Goal: Information Seeking & Learning: Learn about a topic

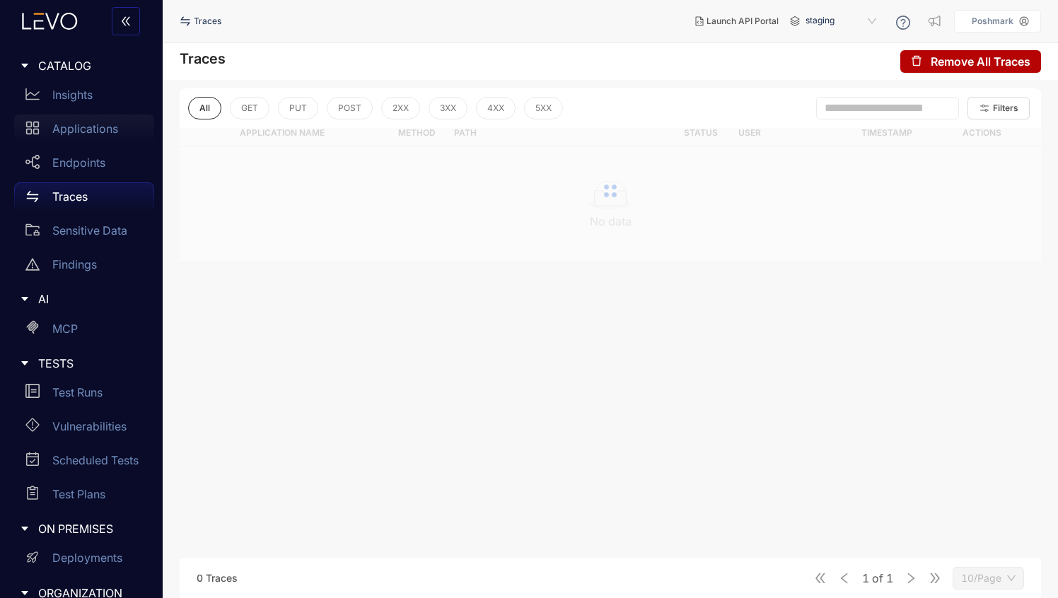
click at [62, 126] on p "Applications" at bounding box center [85, 128] width 66 height 13
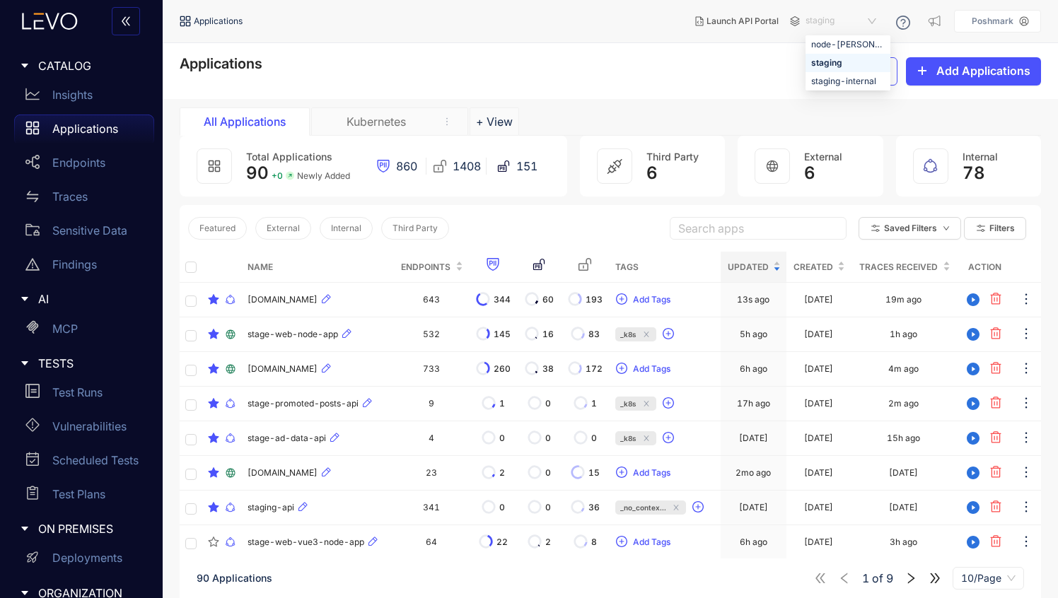
click at [866, 16] on span "staging" at bounding box center [842, 21] width 74 height 23
click at [647, 72] on div "Applications Export Add Applications" at bounding box center [610, 71] width 861 height 30
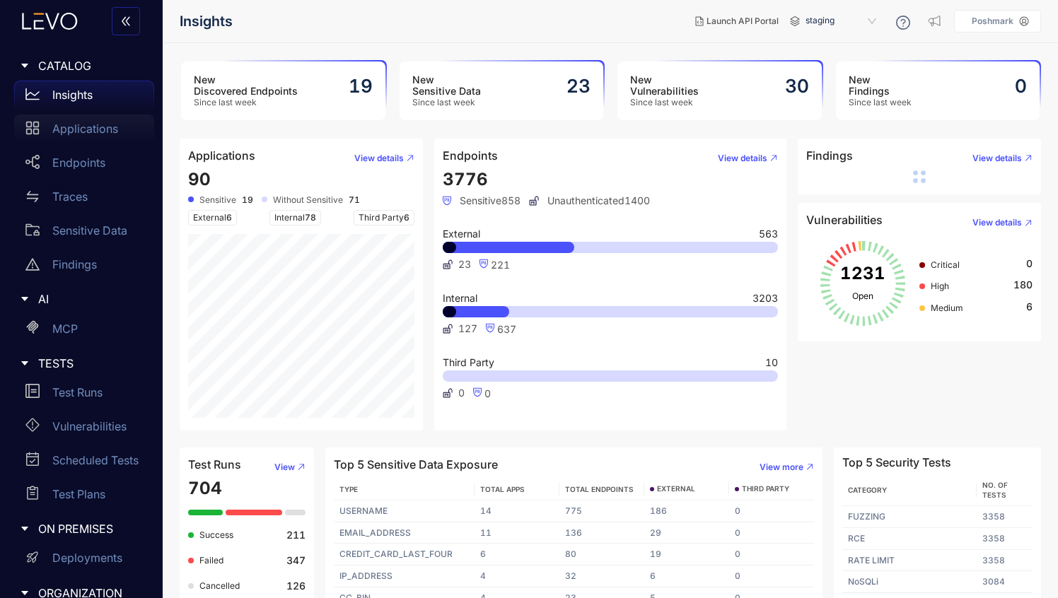
click at [93, 130] on p "Applications" at bounding box center [85, 128] width 66 height 13
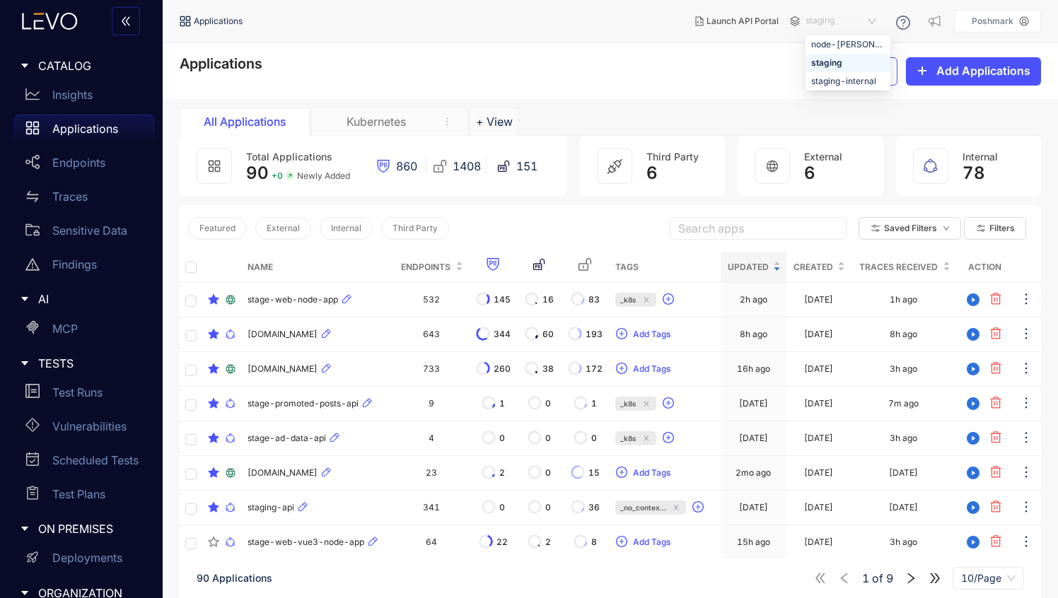
click at [861, 15] on span "staging" at bounding box center [842, 21] width 74 height 23
click at [602, 16] on nav "Applications" at bounding box center [432, 20] width 504 height 25
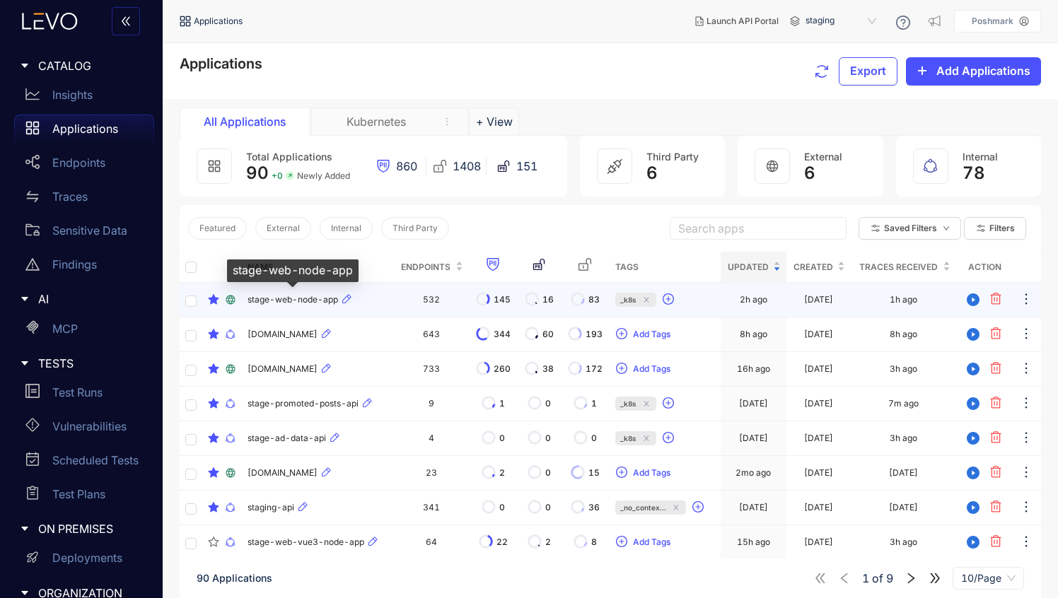
click at [266, 301] on span "stage-web-node-app" at bounding box center [292, 300] width 91 height 10
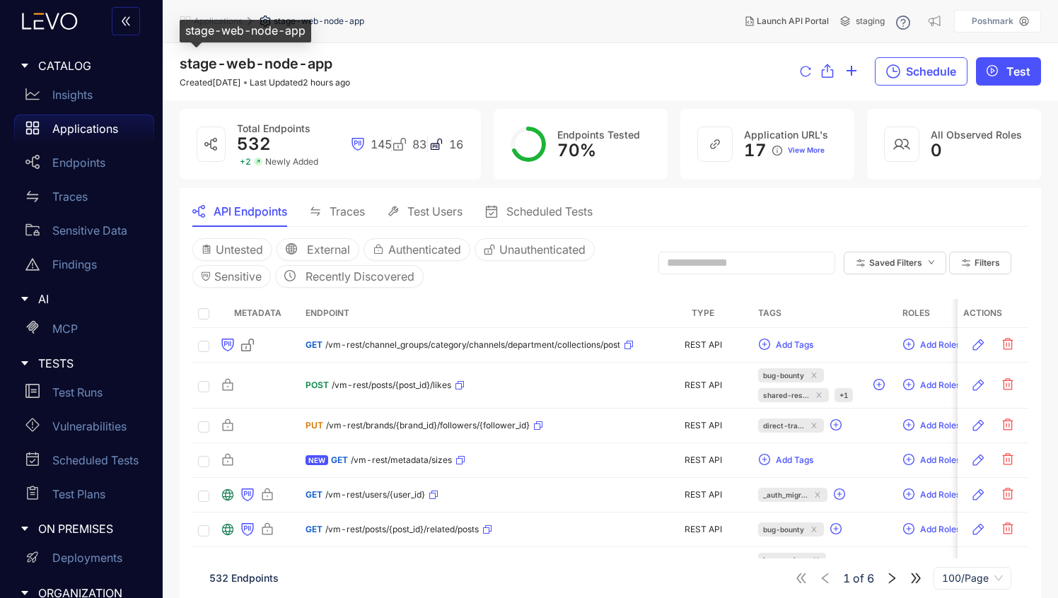
click at [254, 58] on span "stage-web-node-app" at bounding box center [256, 63] width 153 height 17
copy span "stage-web-node-app"
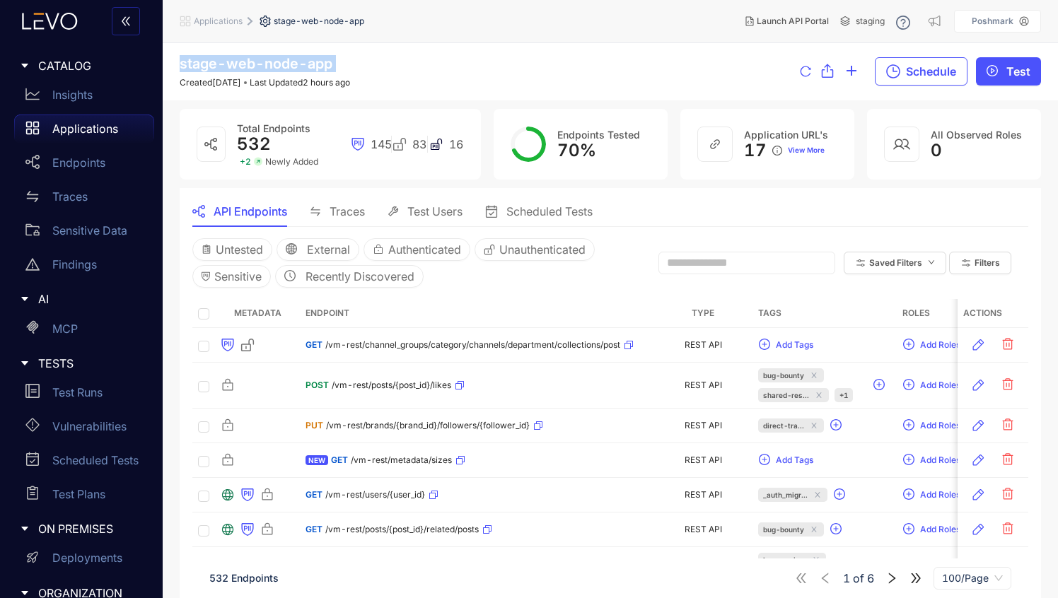
click at [69, 131] on p "Applications" at bounding box center [85, 128] width 66 height 13
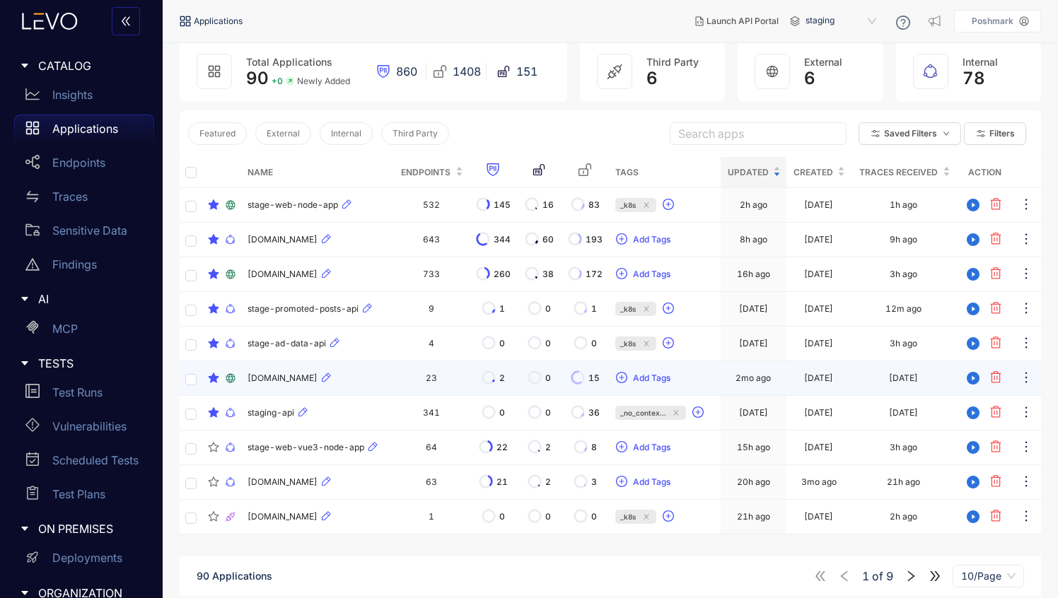
scroll to position [101, 0]
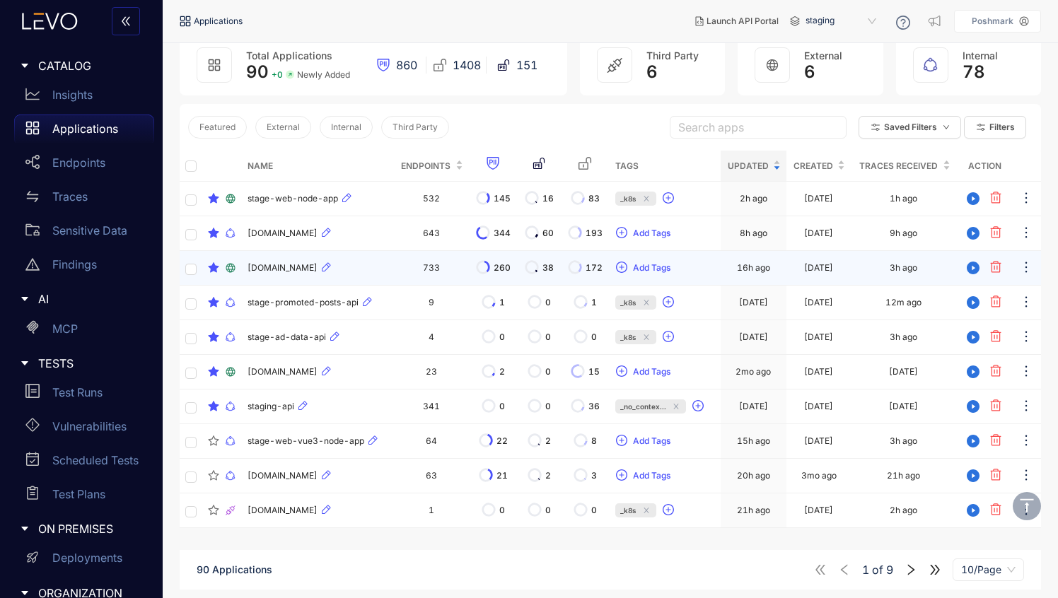
click at [296, 270] on span "[DOMAIN_NAME]" at bounding box center [282, 268] width 70 height 10
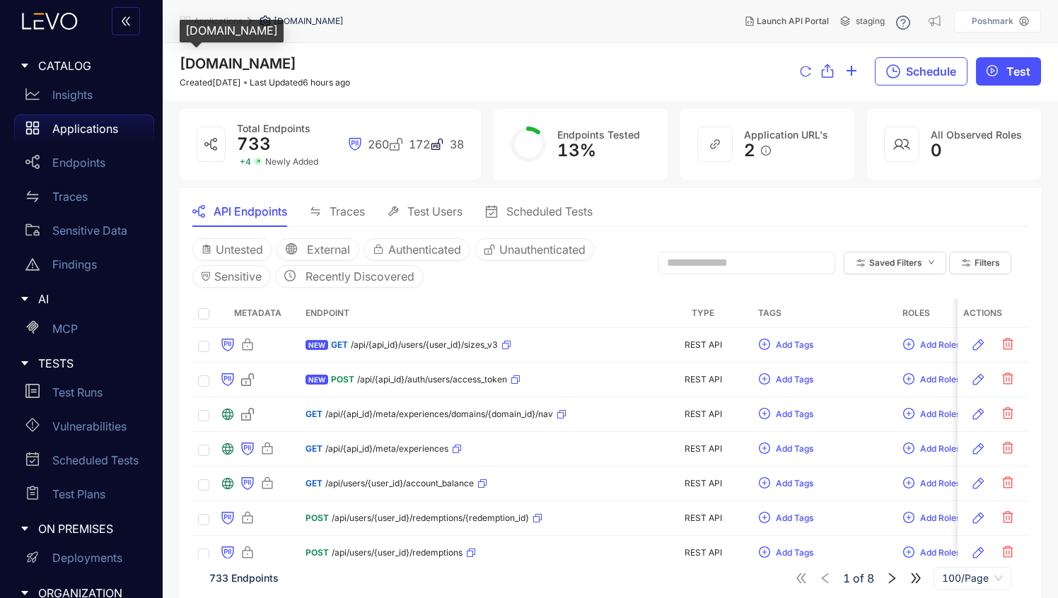
click at [245, 64] on span "[DOMAIN_NAME]" at bounding box center [238, 63] width 117 height 17
copy span "[DOMAIN_NAME]"
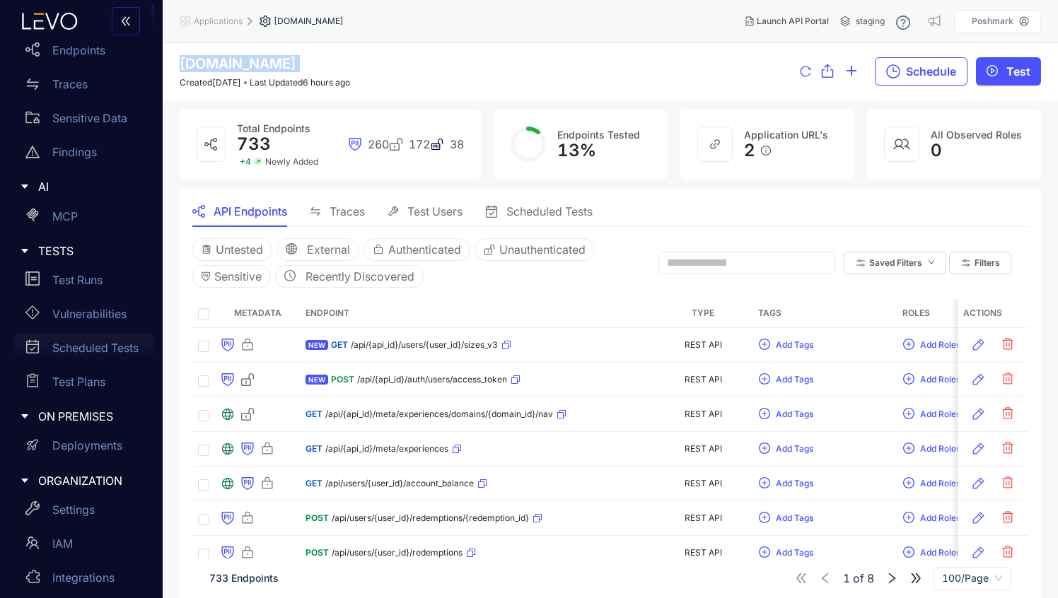
scroll to position [154, 0]
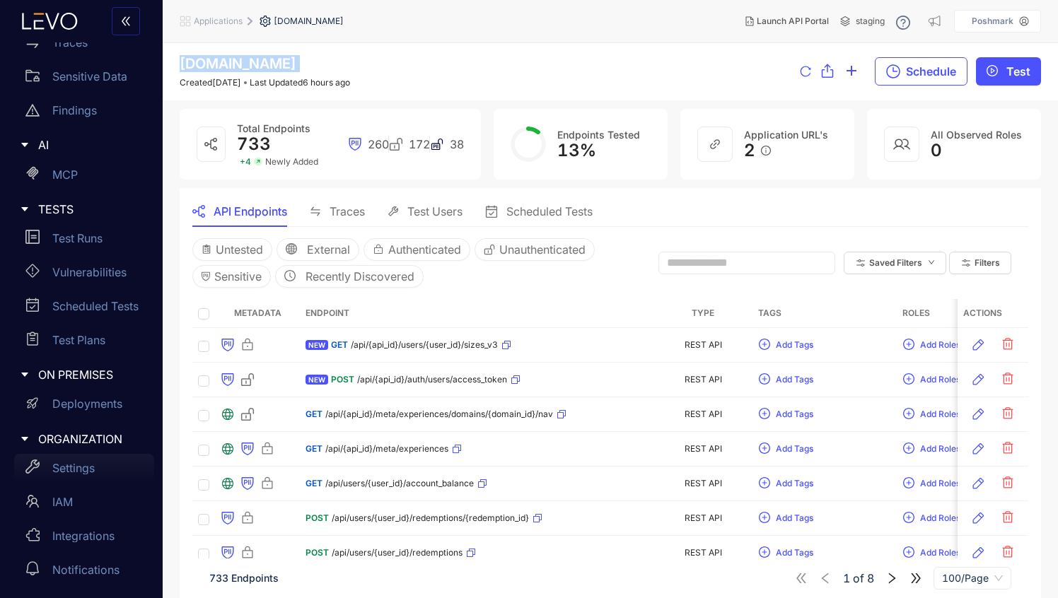
click at [72, 464] on p "Settings" at bounding box center [73, 468] width 42 height 13
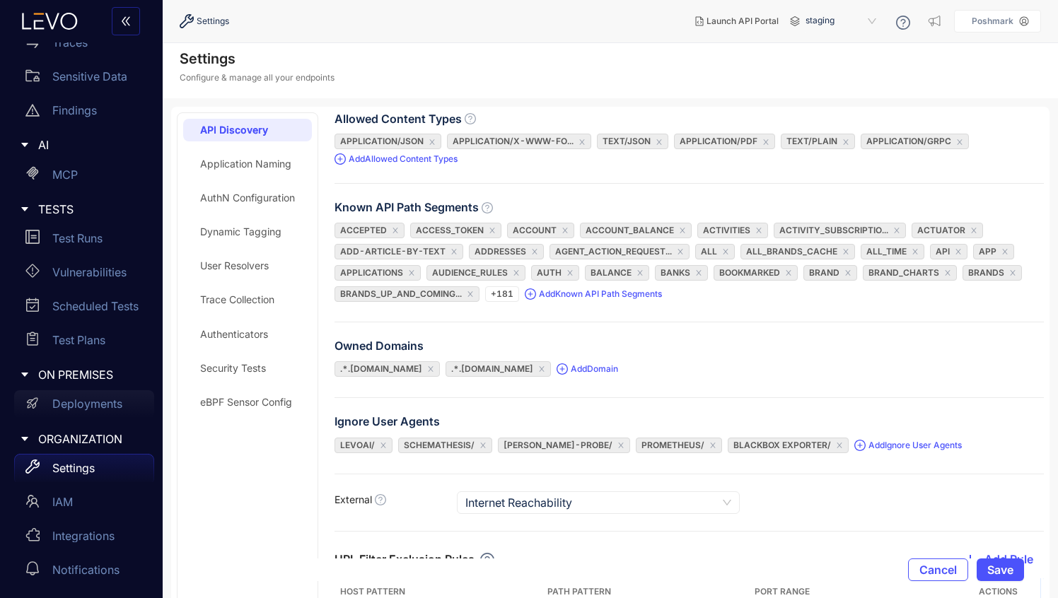
click at [102, 408] on p "Deployments" at bounding box center [87, 403] width 70 height 13
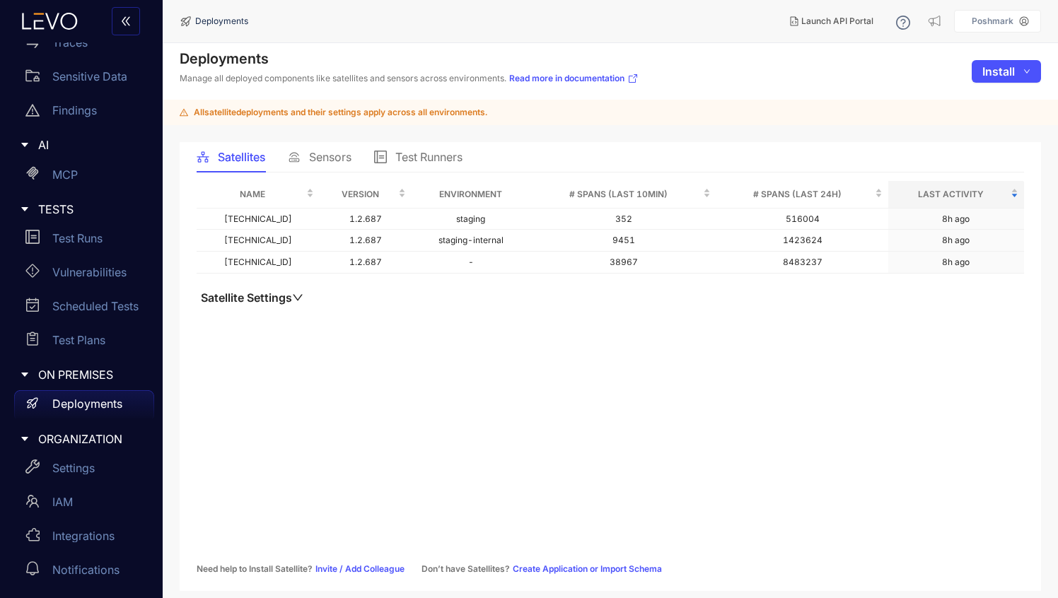
click at [317, 158] on span "Sensors" at bounding box center [330, 157] width 42 height 13
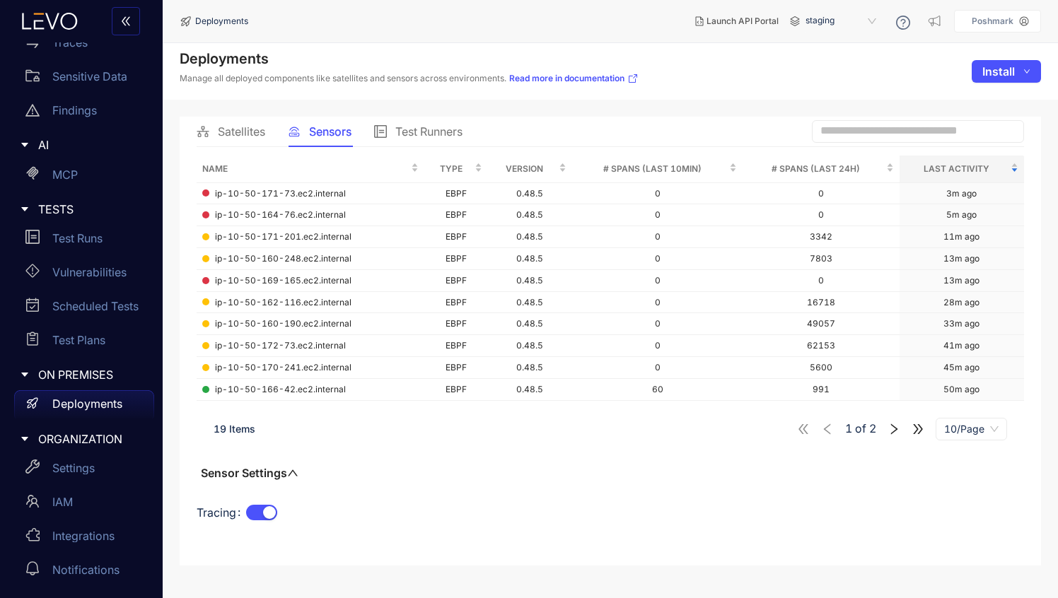
click at [407, 129] on span "Test Runners" at bounding box center [428, 131] width 67 height 13
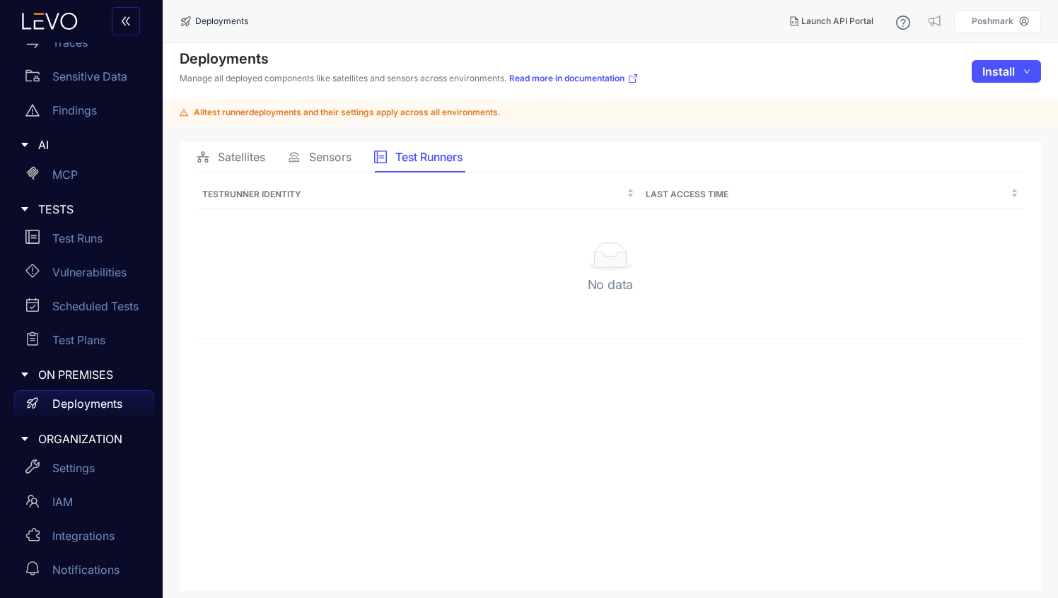
click at [321, 155] on span "Sensors" at bounding box center [330, 157] width 42 height 13
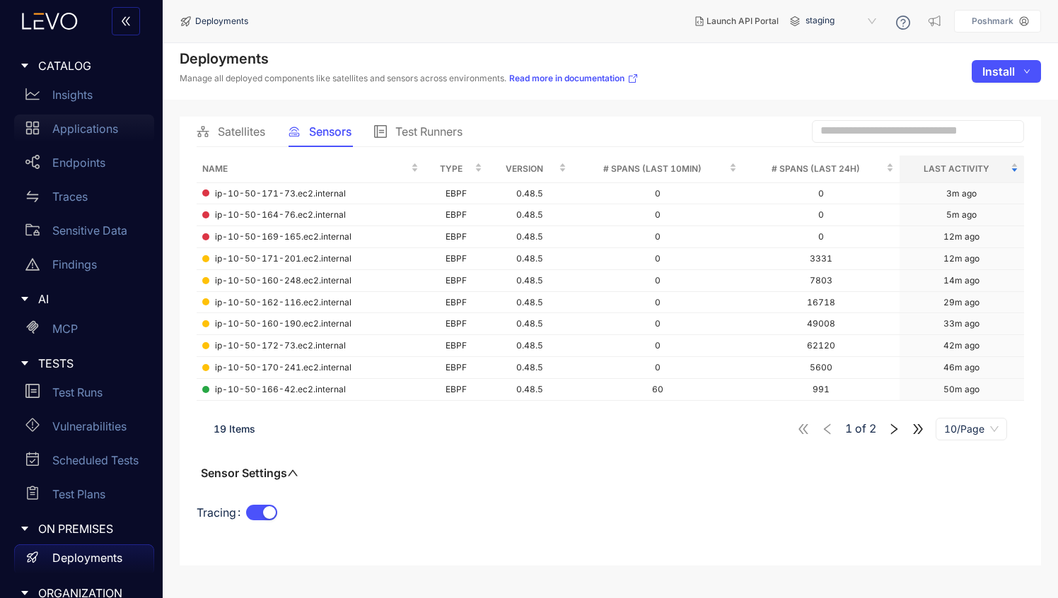
click at [75, 135] on div "Applications" at bounding box center [84, 129] width 140 height 28
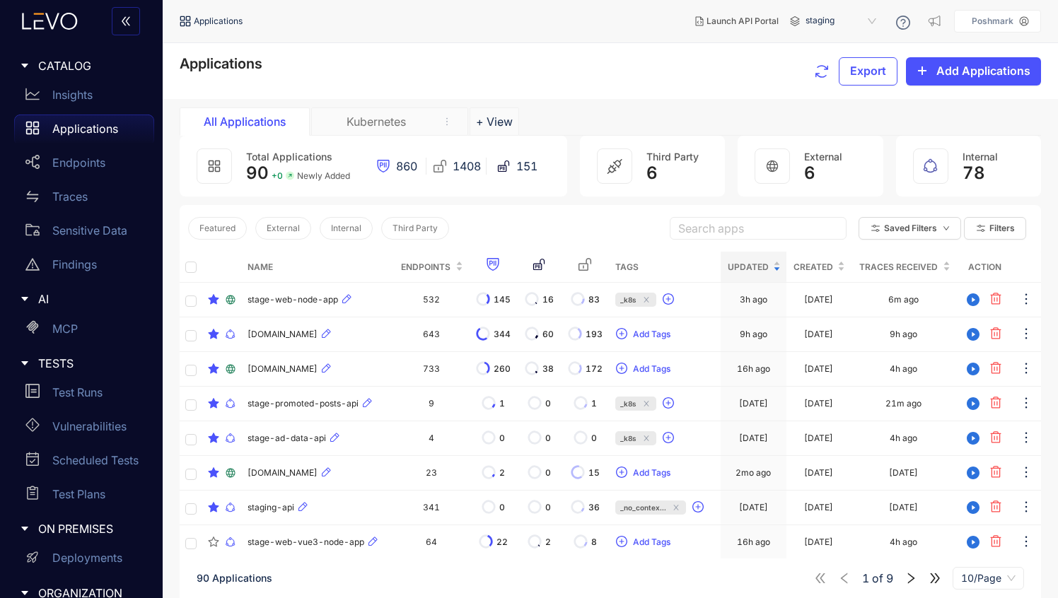
click at [836, 20] on span "staging" at bounding box center [842, 21] width 74 height 23
click at [827, 81] on div "staging-internal" at bounding box center [848, 82] width 74 height 16
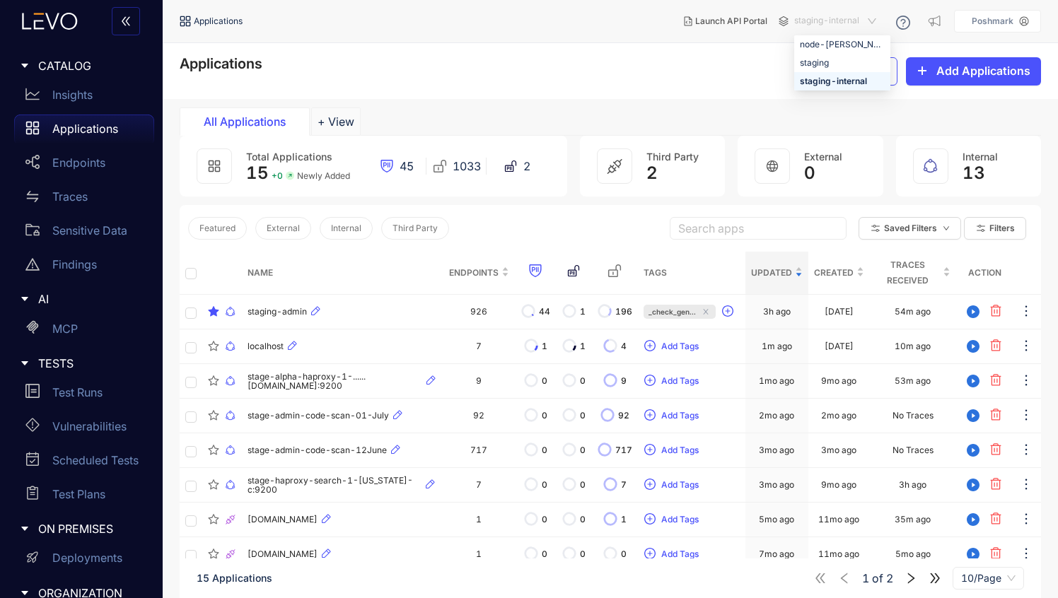
click at [820, 23] on span "staging-internal" at bounding box center [836, 21] width 85 height 23
click at [827, 66] on div "staging" at bounding box center [842, 63] width 85 height 16
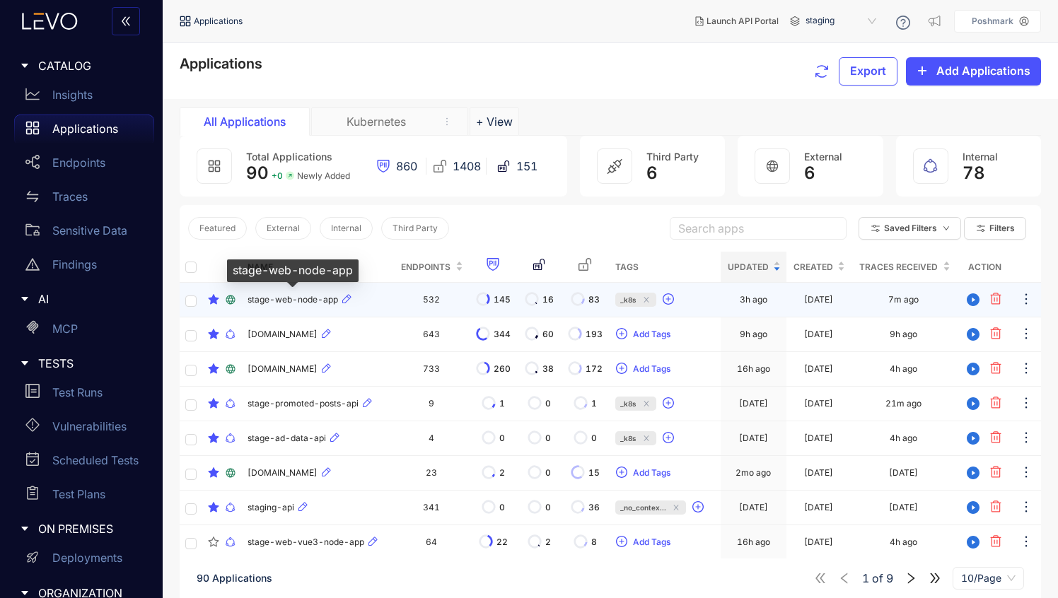
click at [294, 295] on span "stage-web-node-app" at bounding box center [292, 300] width 91 height 10
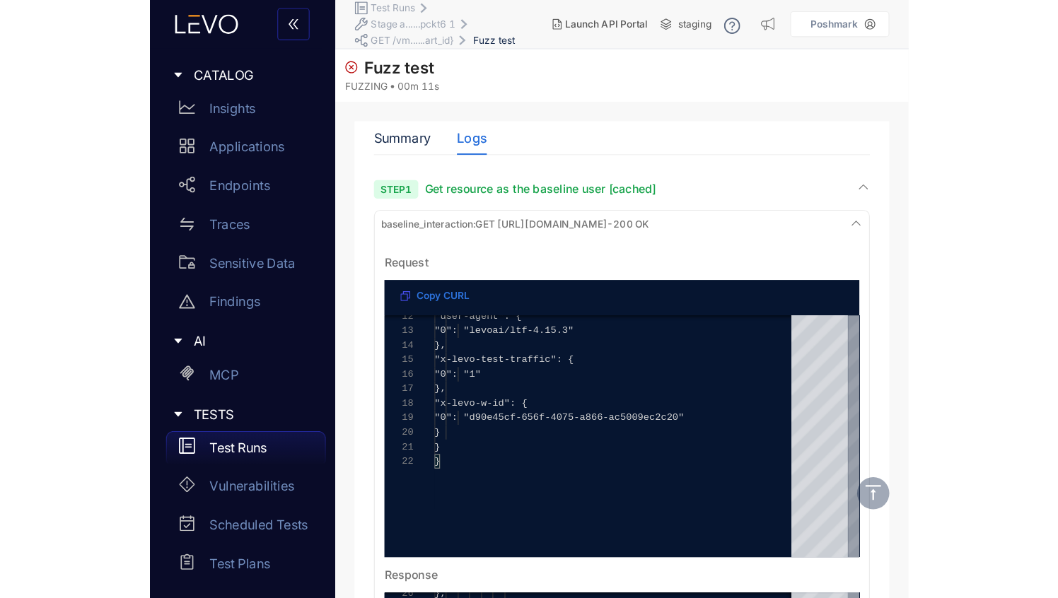
scroll to position [0, 2145]
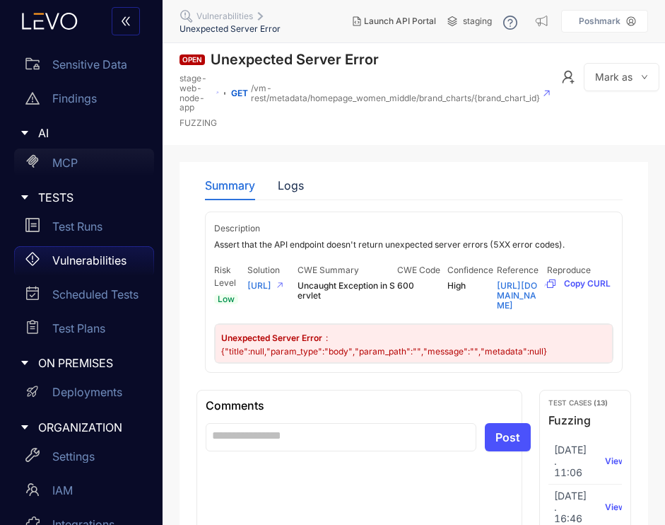
scroll to position [228, 0]
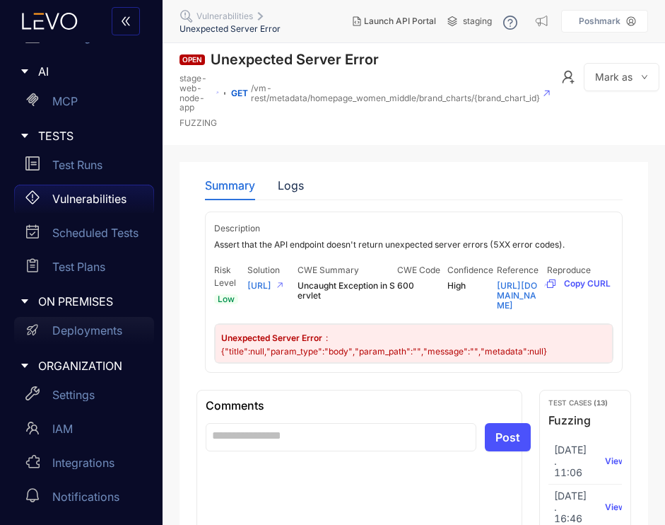
click at [73, 327] on p "Deployments" at bounding box center [87, 330] width 70 height 13
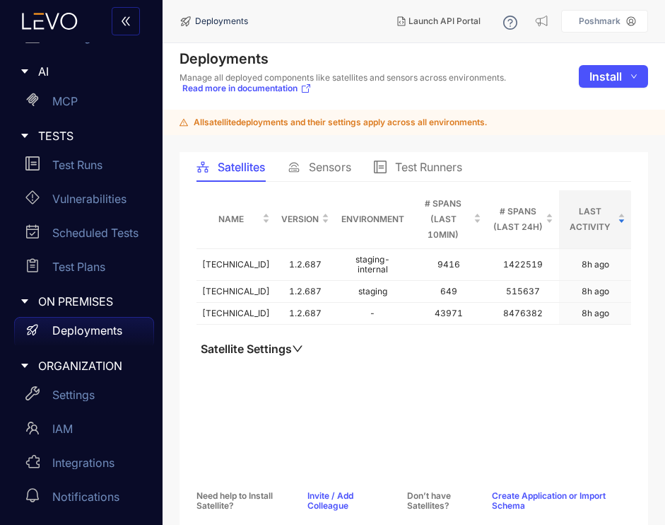
click at [311, 177] on div "Sensors" at bounding box center [320, 167] width 64 height 30
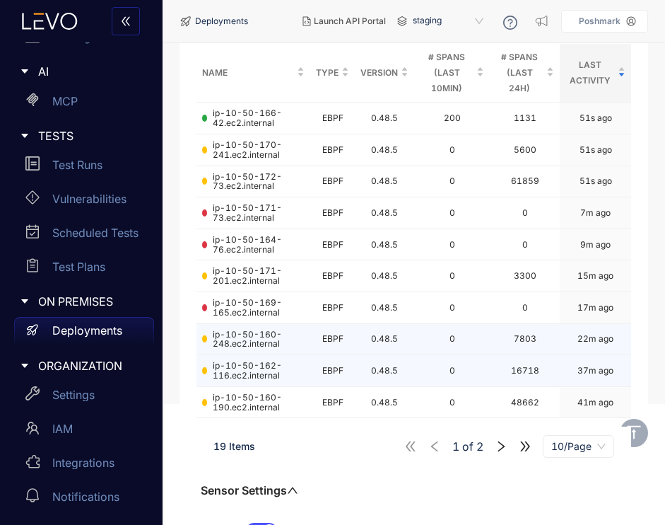
scroll to position [110, 0]
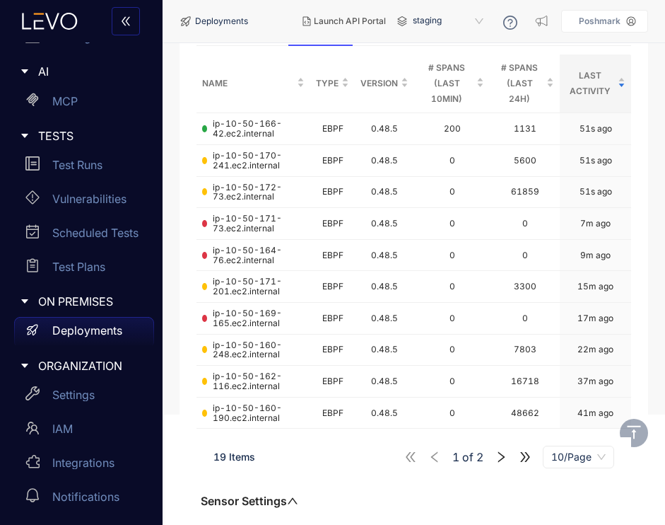
click at [503, 460] on icon "right" at bounding box center [501, 456] width 13 height 13
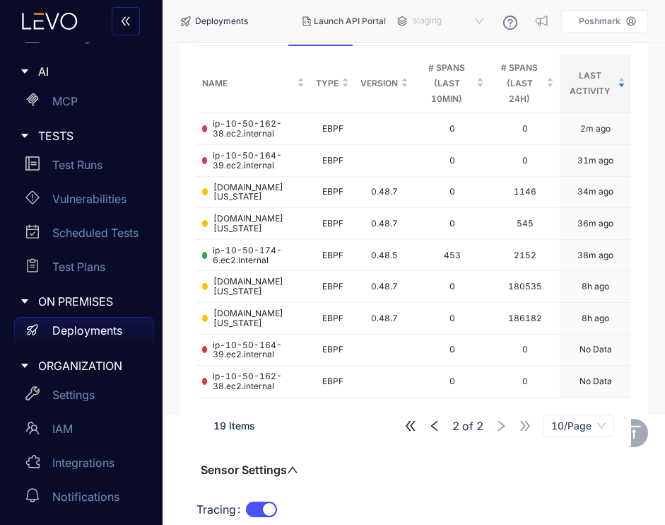
click at [450, 21] on span "staging" at bounding box center [450, 21] width 74 height 23
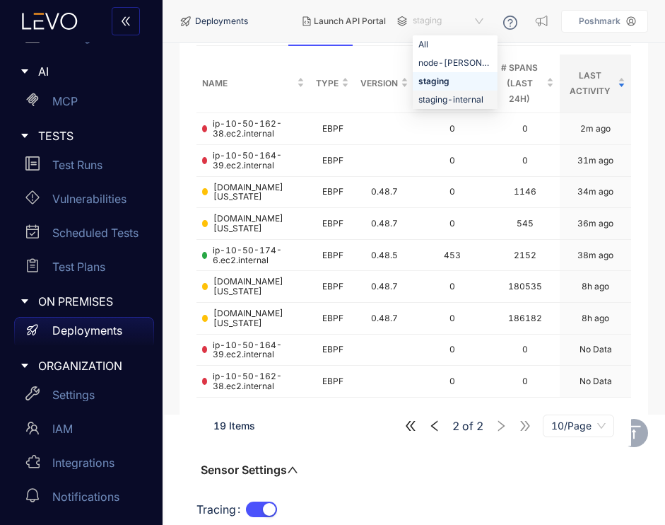
click at [445, 97] on div "staging-internal" at bounding box center [456, 100] width 74 height 16
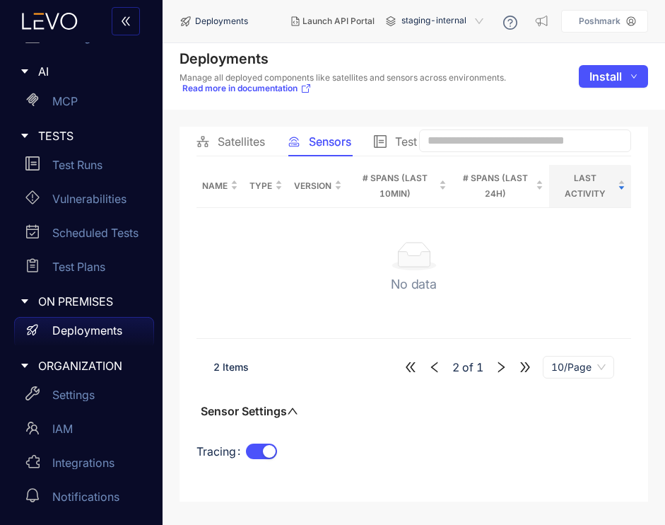
click at [429, 22] on span "staging-internal" at bounding box center [444, 21] width 85 height 23
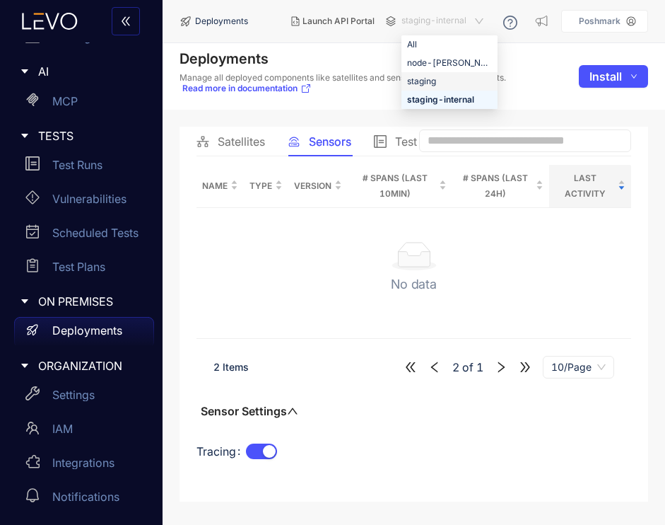
click at [433, 78] on div "staging" at bounding box center [449, 82] width 85 height 16
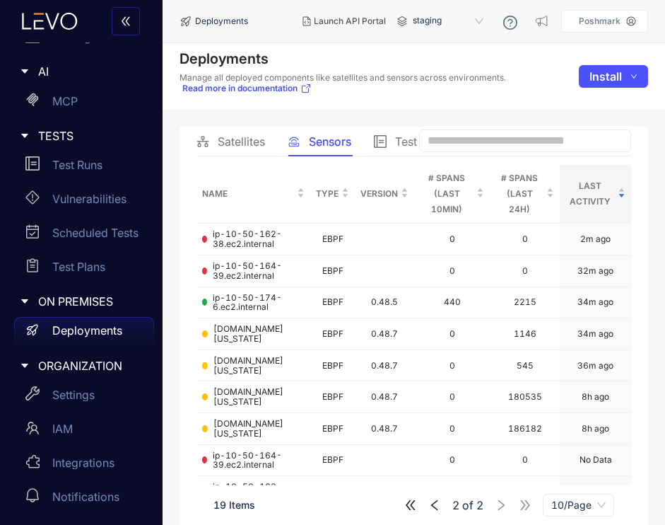
click at [434, 505] on icon "left" at bounding box center [434, 504] width 13 height 13
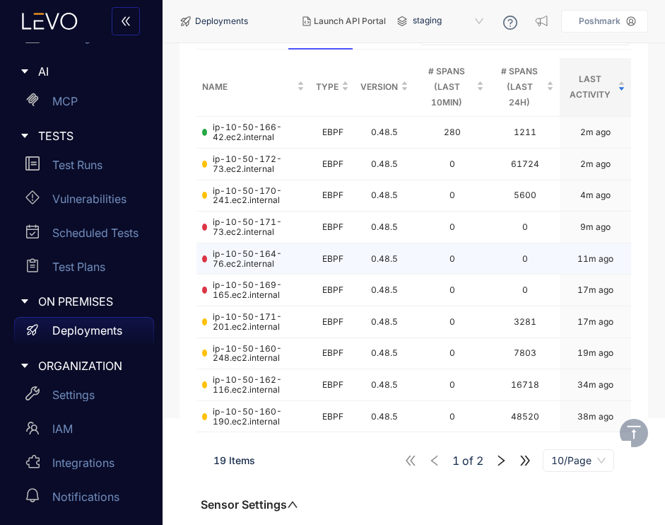
scroll to position [87, 0]
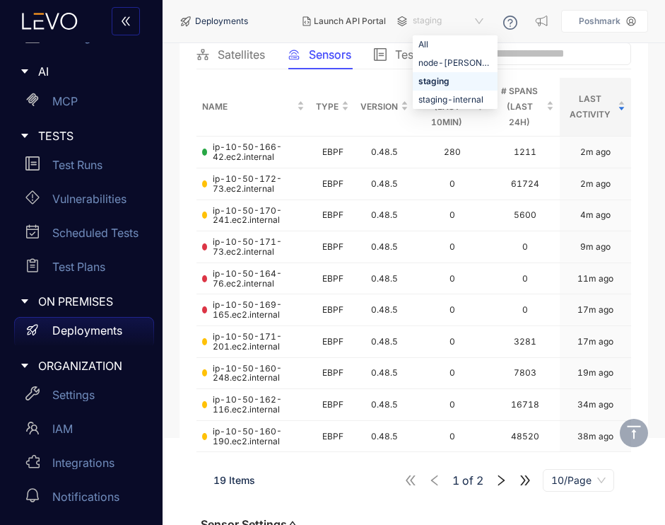
click at [435, 22] on span "staging" at bounding box center [450, 21] width 74 height 23
click at [436, 105] on div "staging-internal" at bounding box center [456, 100] width 74 height 16
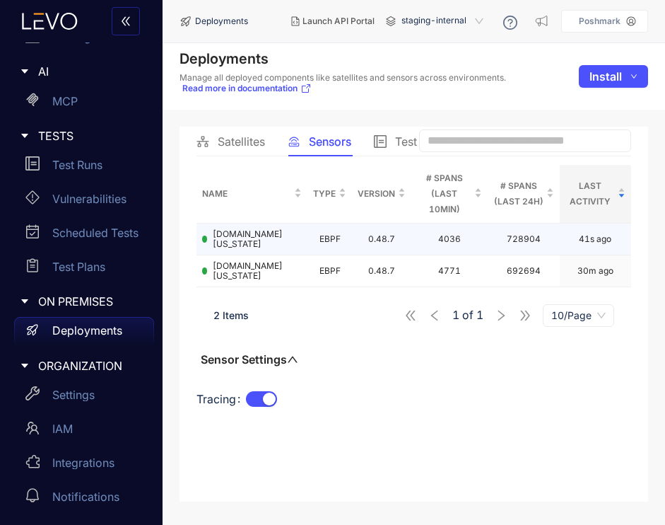
drag, startPoint x: 297, startPoint y: 299, endPoint x: 199, endPoint y: 231, distance: 118.9
click at [199, 231] on tbody "stage-gamma-app-adminapi-1-virginia-c.aws.goshd.net EBPF 0.48.7 4036 728904 41s…" at bounding box center [414, 254] width 435 height 63
copy tbody "stage-gamma-app-adminapi-1-virginia-c.aws.goshd.net EBPF 0.48.7 4036 728904 41s…"
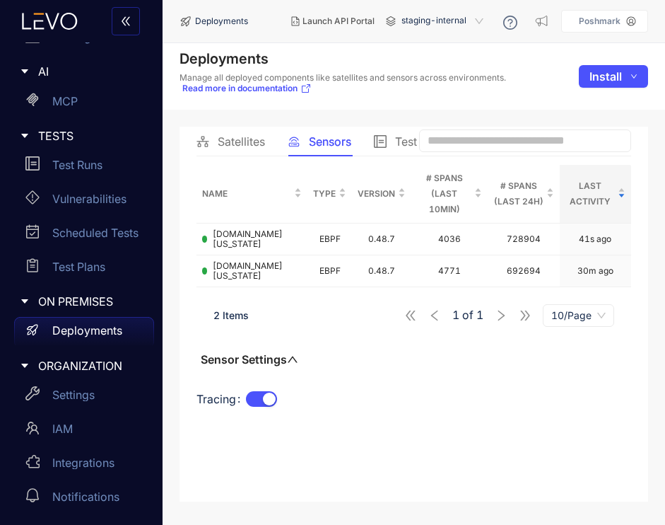
click at [398, 427] on div "Tracing" at bounding box center [414, 407] width 435 height 40
click at [399, 427] on div "Tracing" at bounding box center [414, 407] width 435 height 40
click at [450, 18] on span "staging-internal" at bounding box center [444, 21] width 85 height 23
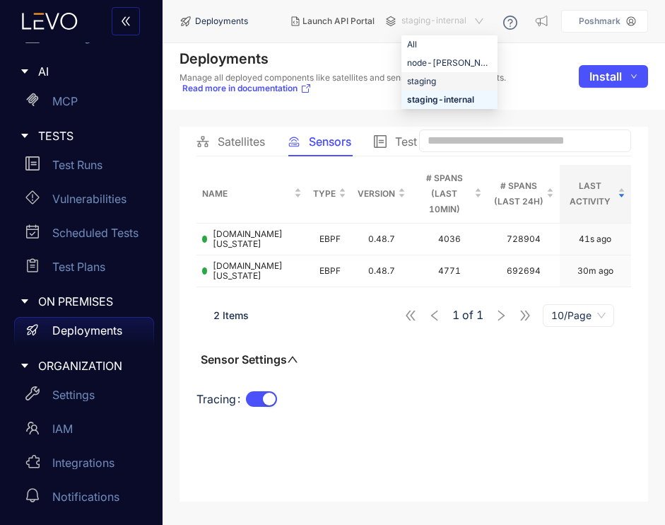
click at [434, 77] on div "staging" at bounding box center [449, 82] width 85 height 16
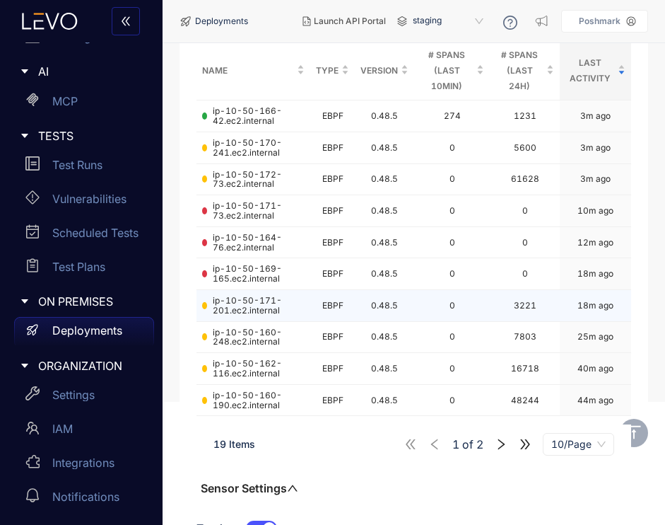
scroll to position [128, 0]
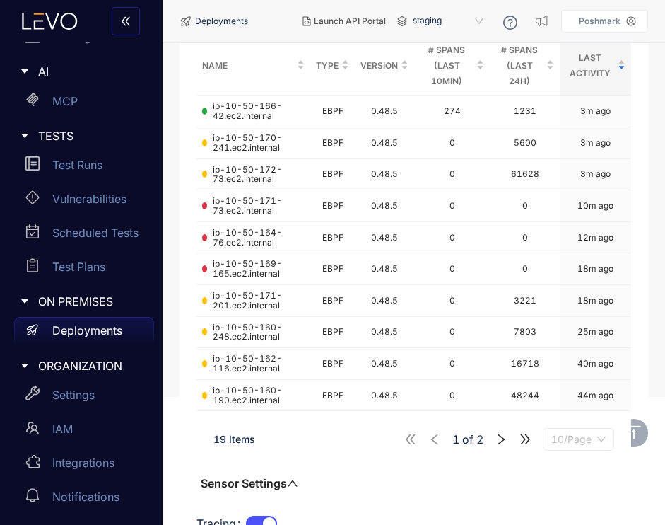
click at [554, 444] on span "10/Page" at bounding box center [579, 438] width 54 height 21
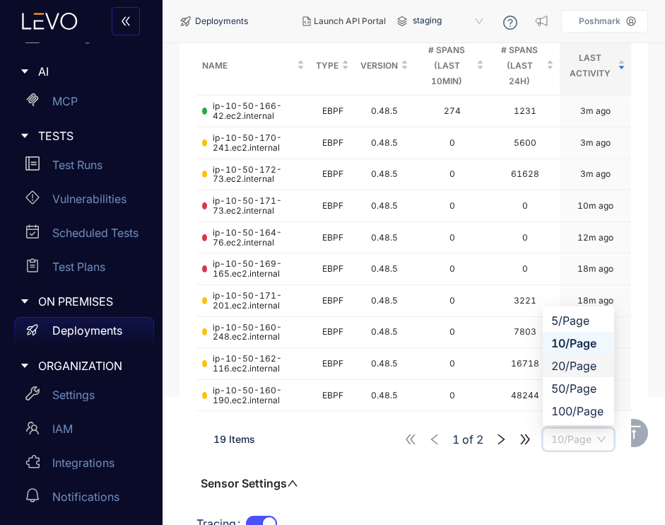
click at [574, 367] on div "20/Page" at bounding box center [579, 366] width 54 height 16
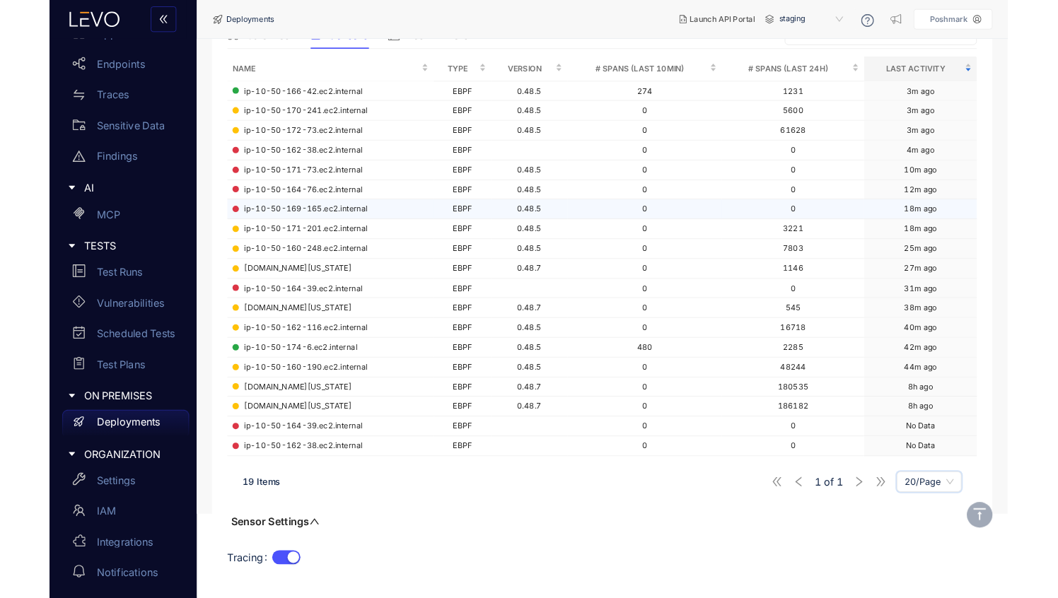
scroll to position [154, 0]
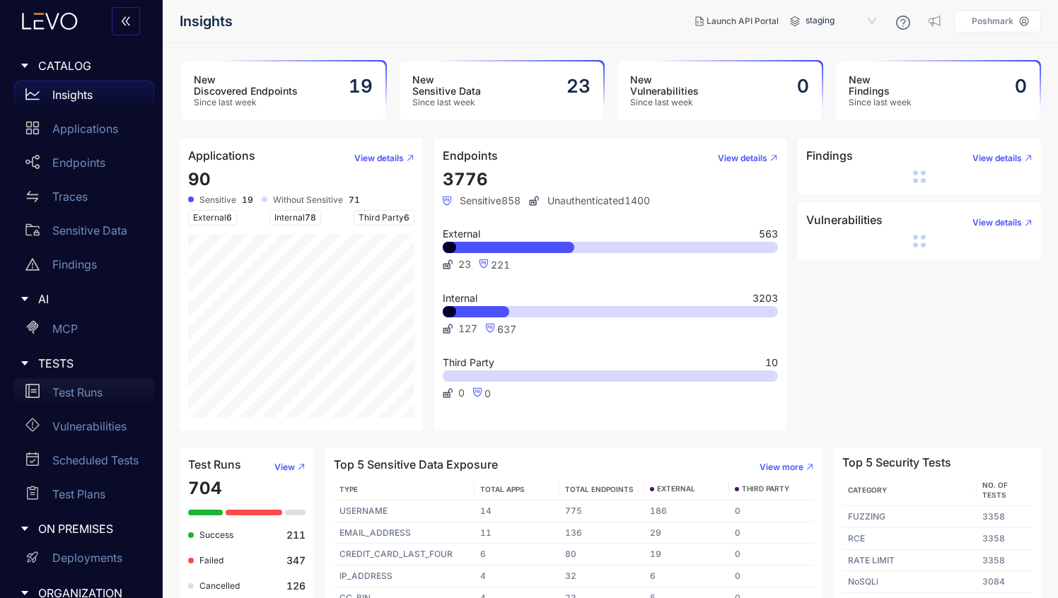
click at [69, 397] on p "Test Runs" at bounding box center [77, 392] width 50 height 13
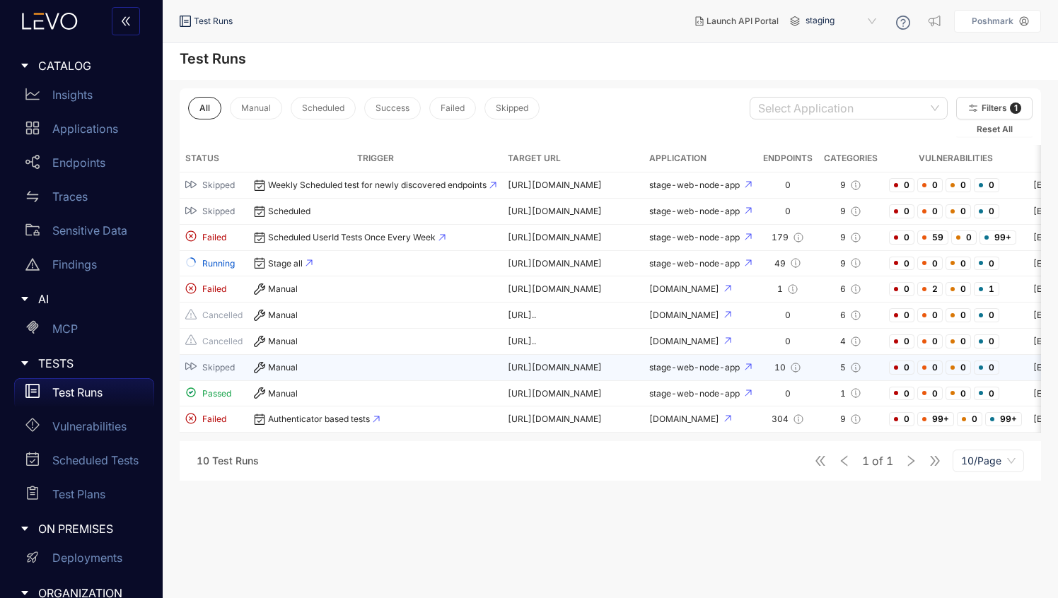
click at [744, 373] on div "stage-web-node-app" at bounding box center [700, 368] width 103 height 10
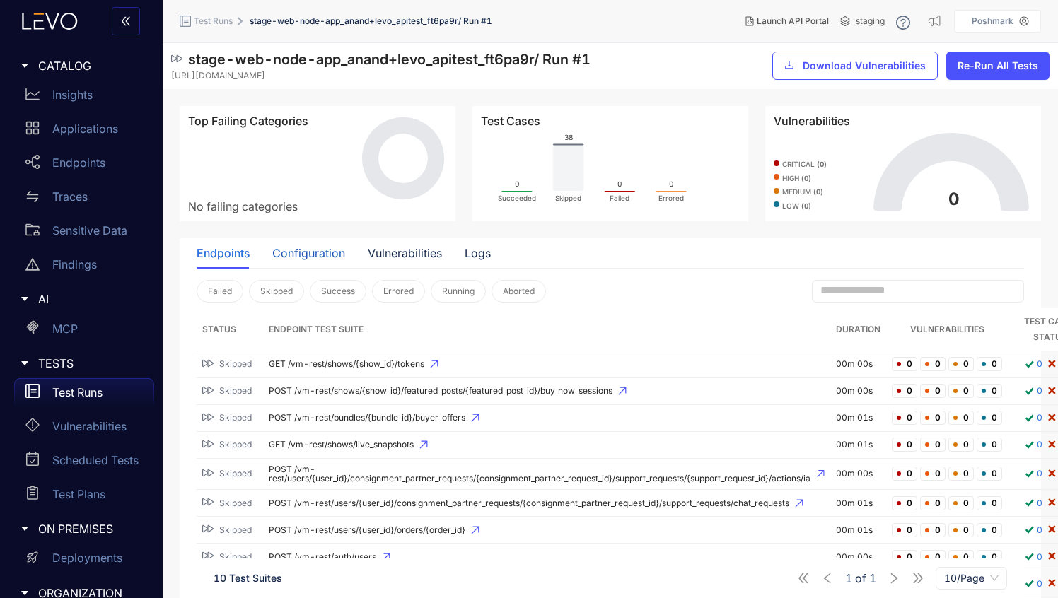
click at [308, 250] on div "Configuration" at bounding box center [308, 253] width 73 height 13
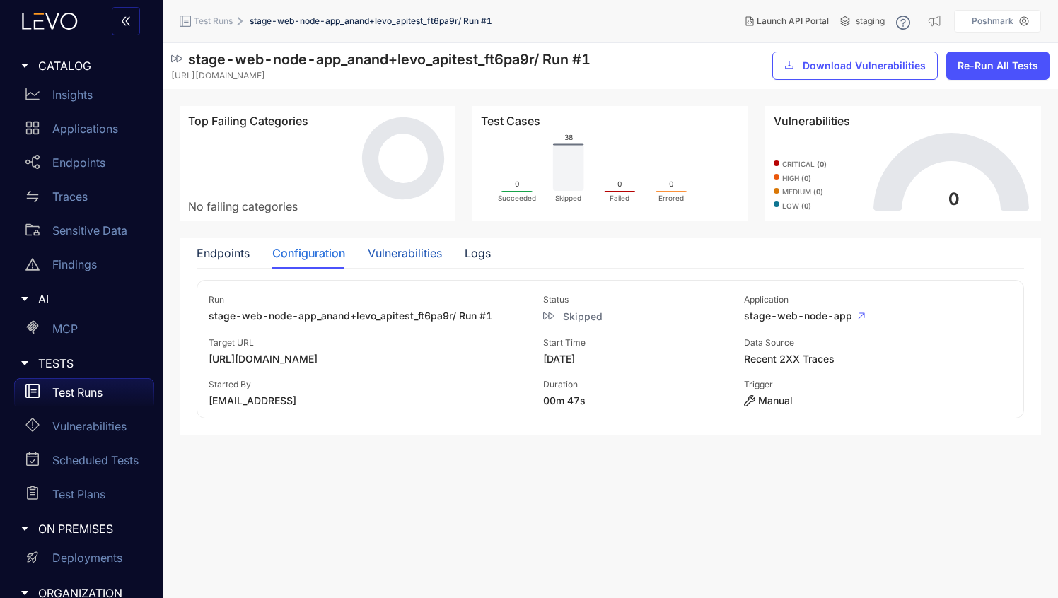
click at [421, 250] on div "Vulnerabilities" at bounding box center [405, 253] width 74 height 13
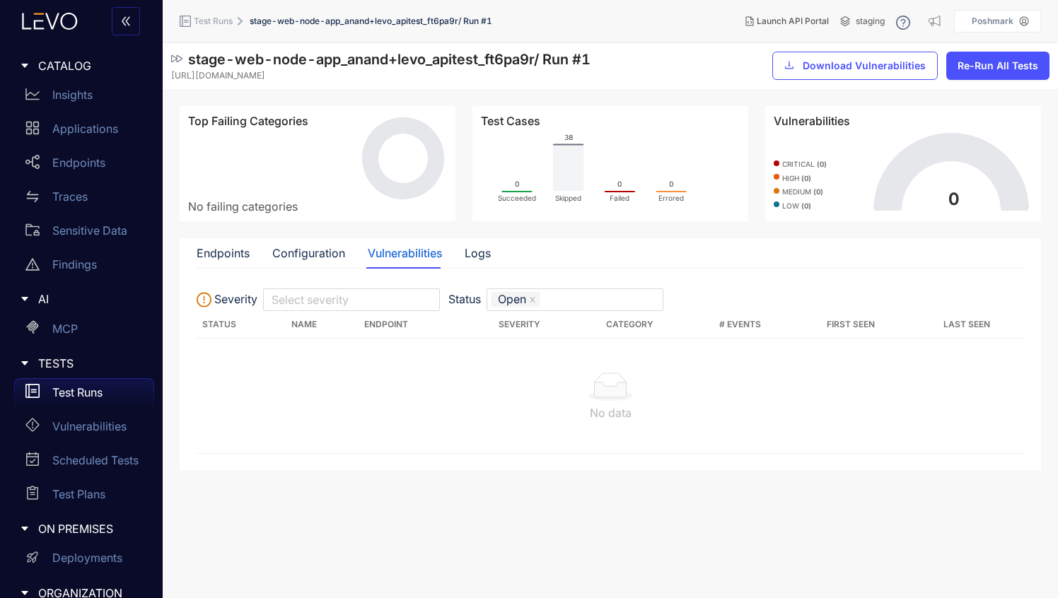
click at [494, 254] on div "Endpoints Configuration Vulnerabilities Logs" at bounding box center [610, 253] width 827 height 30
click at [474, 251] on div "Logs" at bounding box center [478, 253] width 26 height 13
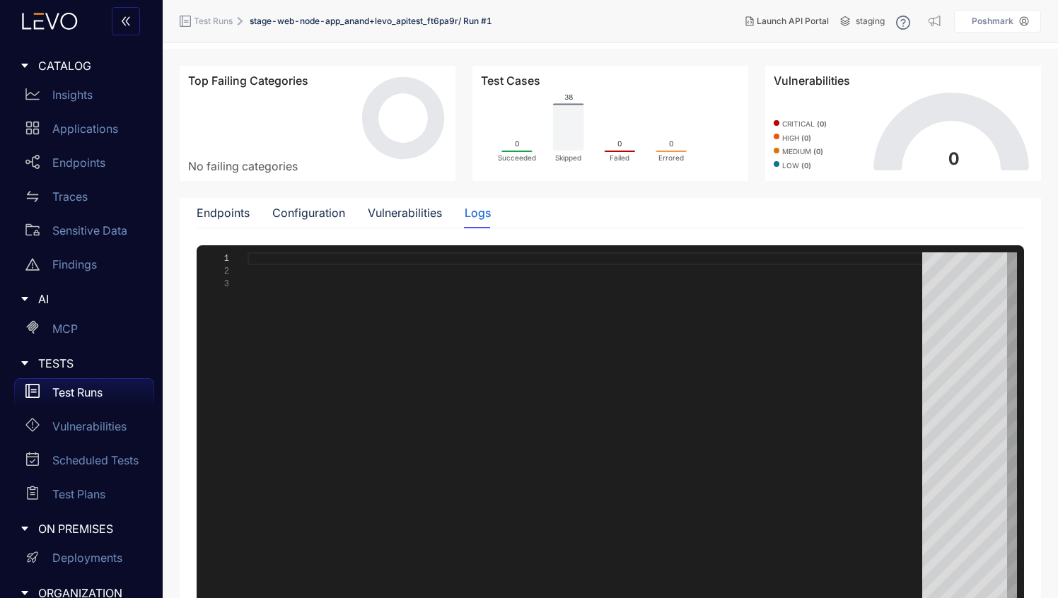
scroll to position [72, 0]
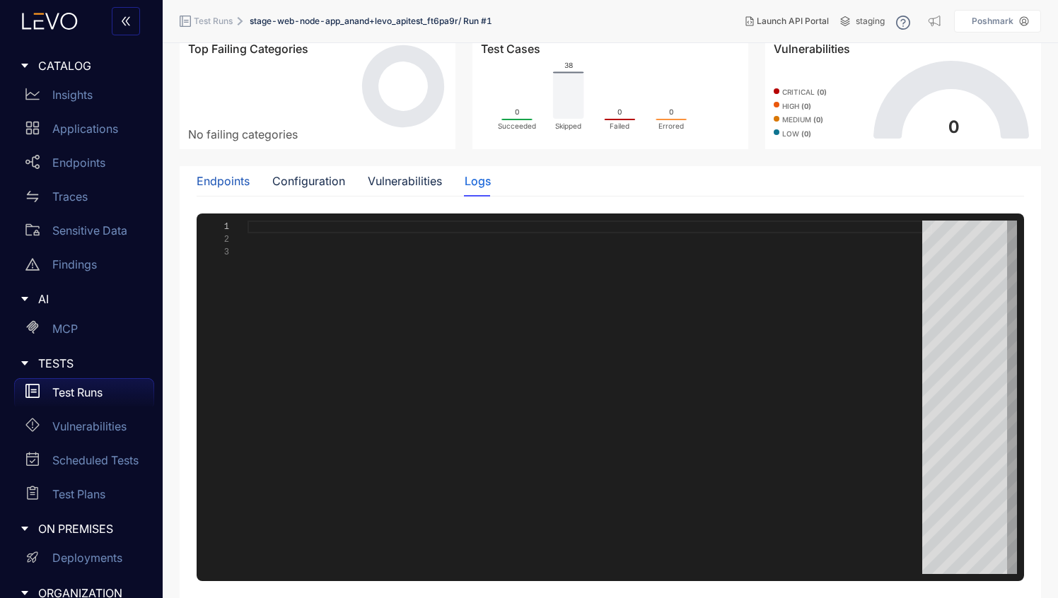
click at [231, 180] on div "Endpoints" at bounding box center [223, 181] width 53 height 13
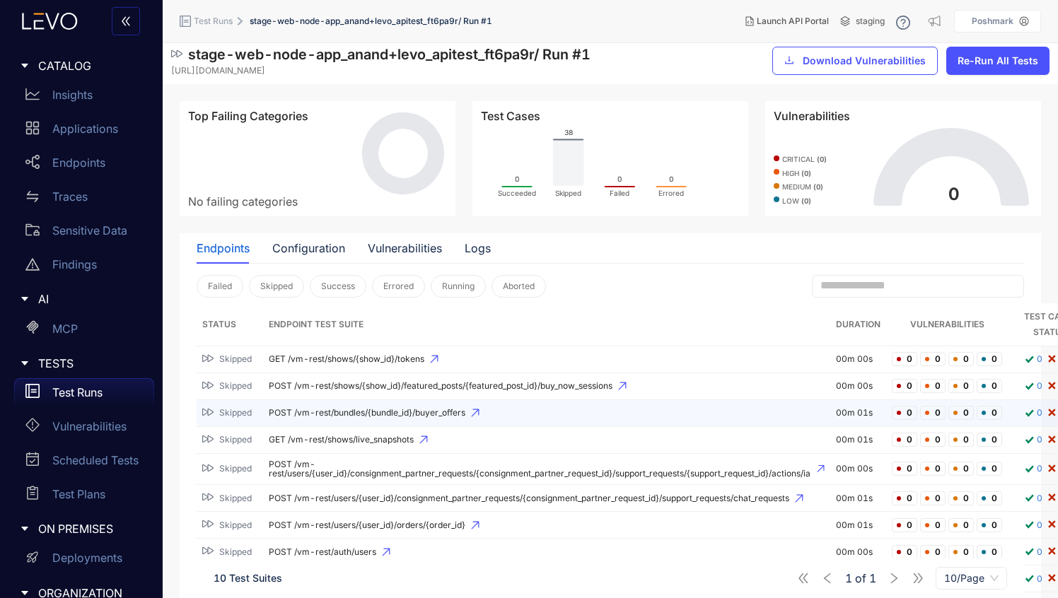
scroll to position [0, 0]
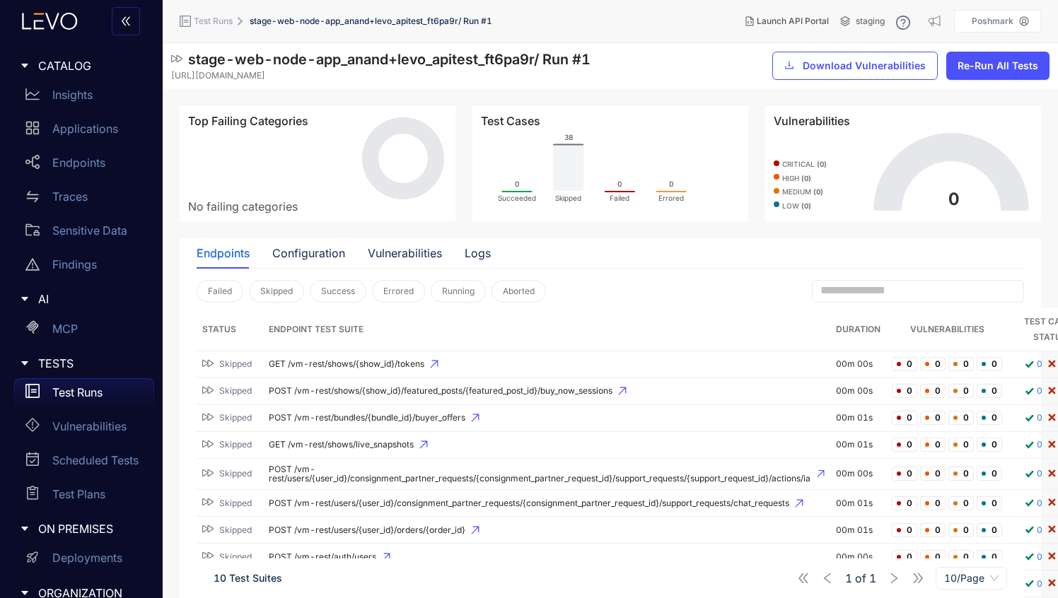
click at [213, 18] on span "Test Runs" at bounding box center [213, 21] width 39 height 10
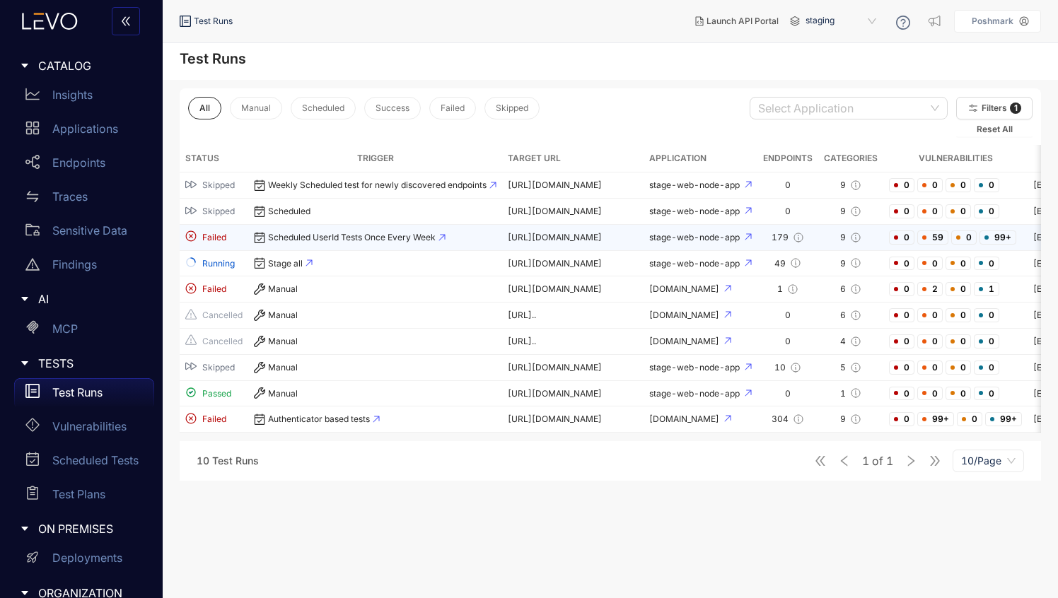
click at [386, 235] on div "Scheduled UserId Tests Once Every Week" at bounding box center [375, 237] width 243 height 11
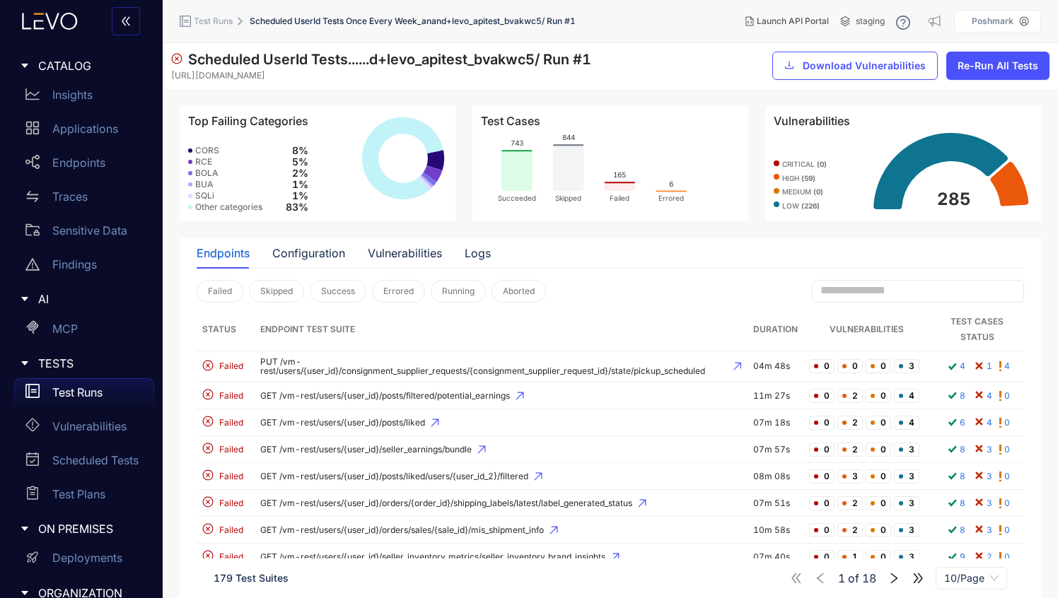
click at [416, 171] on icon at bounding box center [403, 159] width 88 height 88
click at [428, 176] on icon at bounding box center [432, 173] width 19 height 16
click at [436, 143] on icon at bounding box center [402, 158] width 81 height 82
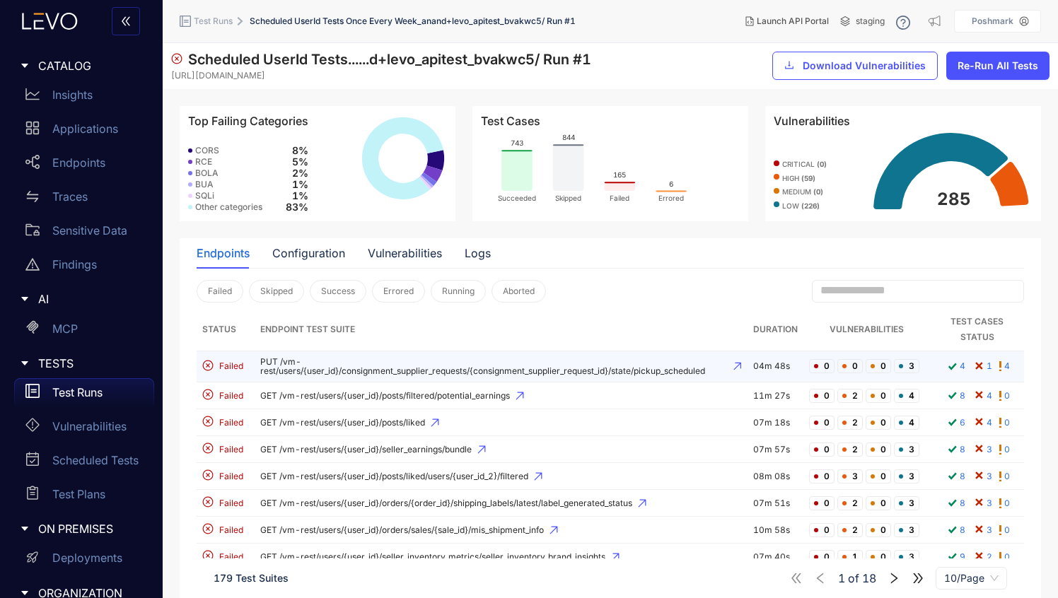
click at [747, 366] on td "PUT /vm-rest/users/{user_id}/consignment_supplier_requests/{consignment_supplie…" at bounding box center [501, 367] width 493 height 32
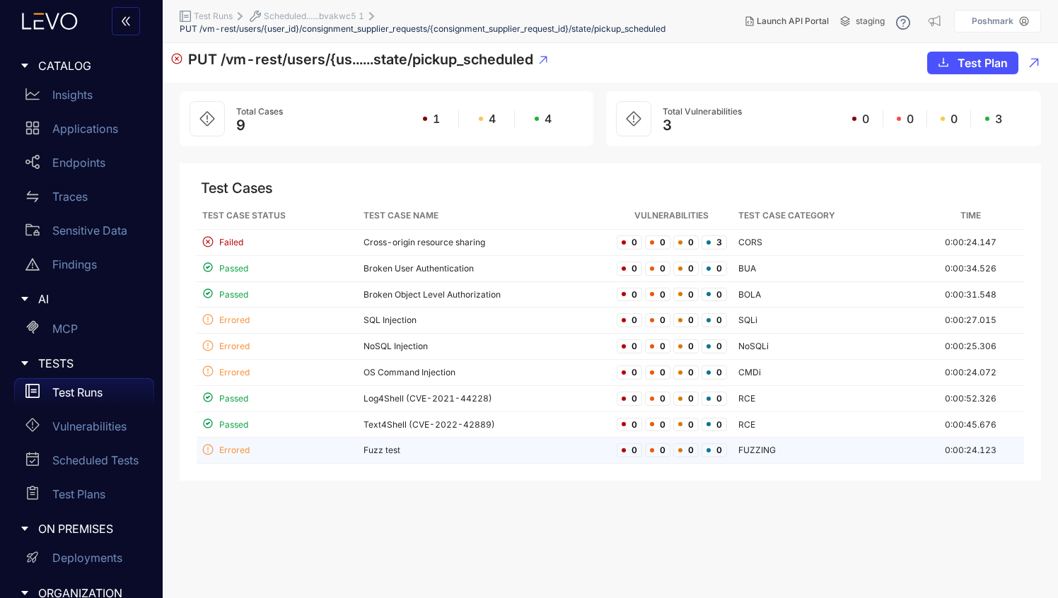
click at [381, 447] on td "Fuzz test" at bounding box center [484, 451] width 253 height 26
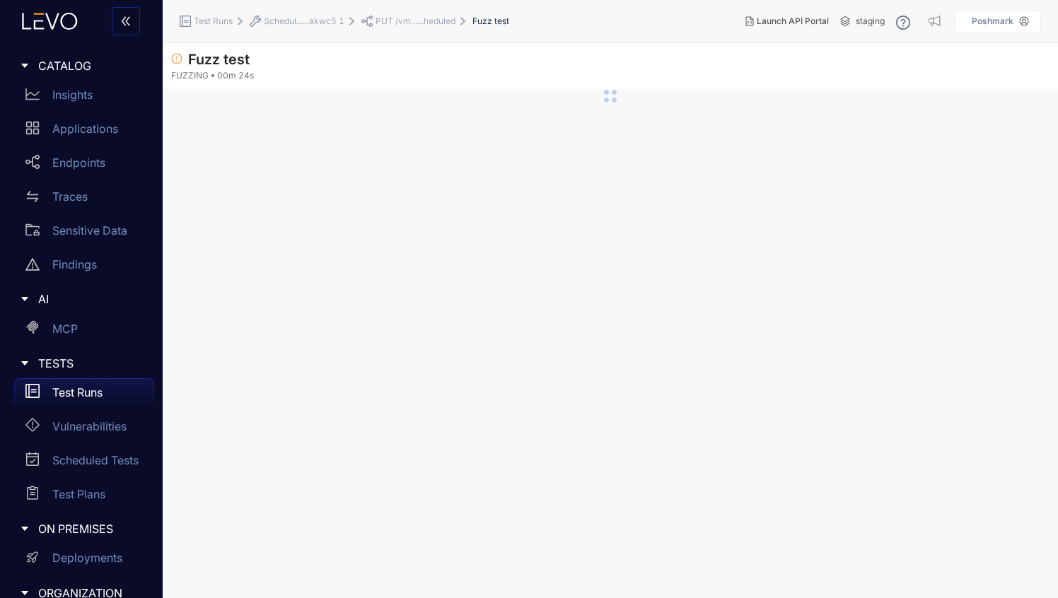
click at [381, 447] on section "Fuzz test FUZZING 00m 24s" at bounding box center [610, 320] width 895 height 555
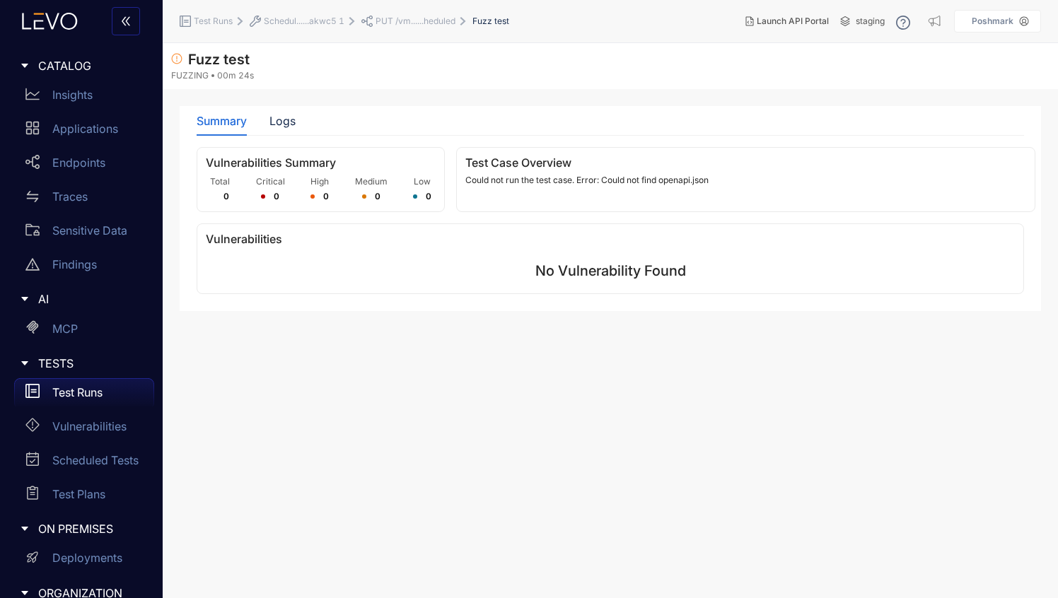
click at [367, 54] on div "Fuzz test FUZZING 00m 24s" at bounding box center [610, 66] width 895 height 46
click at [219, 61] on span "Fuzz test" at bounding box center [210, 59] width 78 height 17
copy span "Fuzz test"
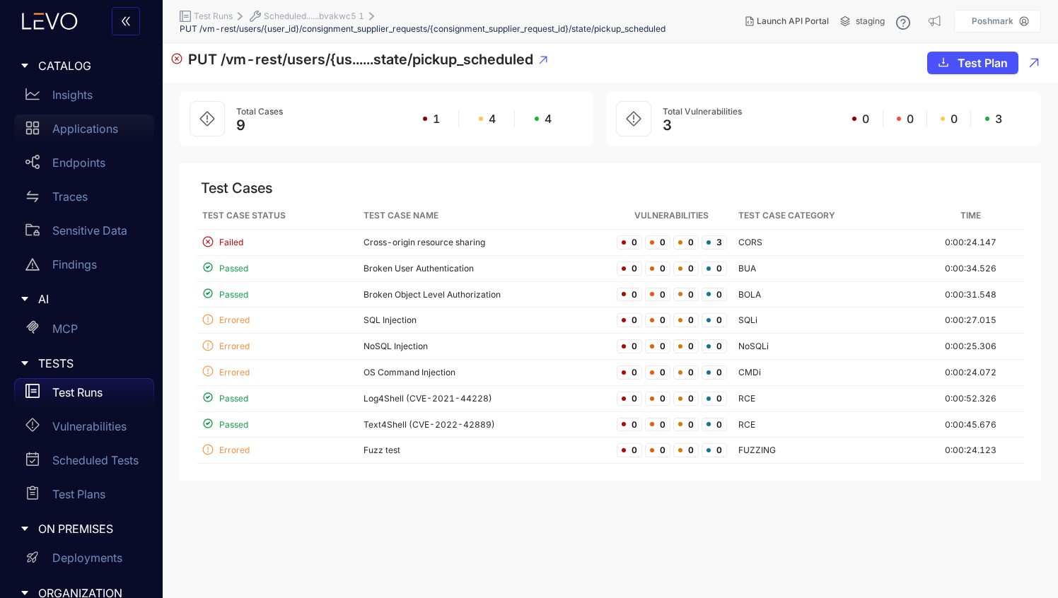
click at [85, 119] on div "Applications" at bounding box center [84, 129] width 140 height 28
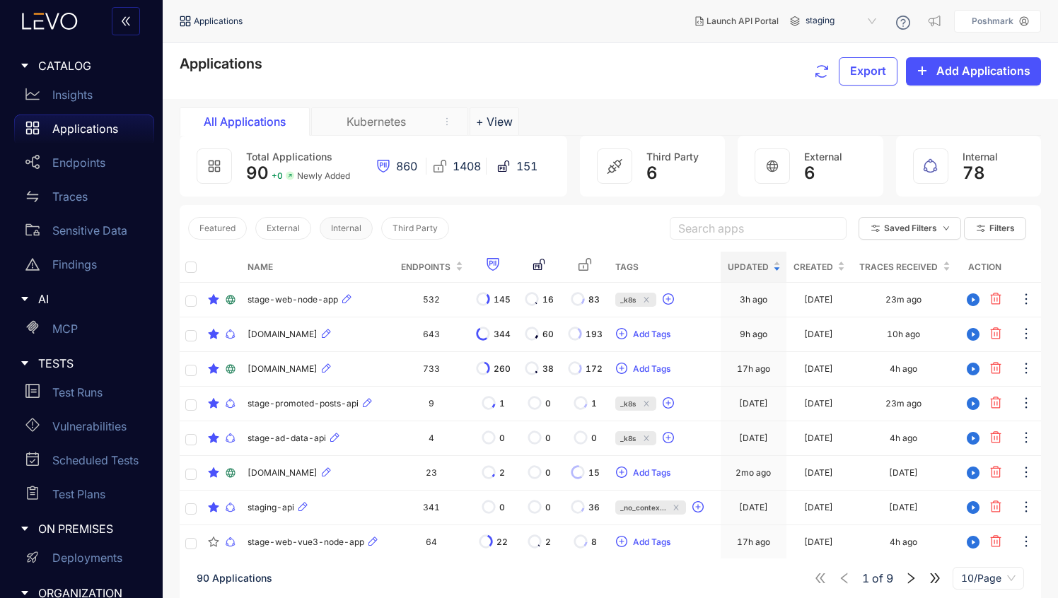
click at [342, 223] on span "Internal" at bounding box center [346, 228] width 30 height 10
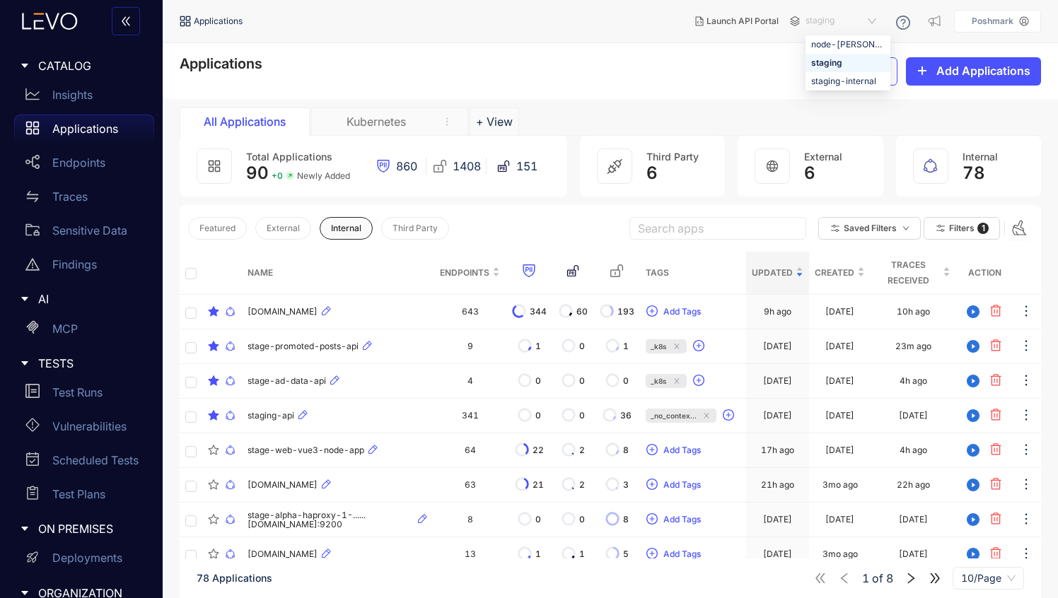
click at [833, 19] on span "staging" at bounding box center [842, 21] width 74 height 23
click at [836, 86] on div "staging-internal" at bounding box center [848, 82] width 74 height 16
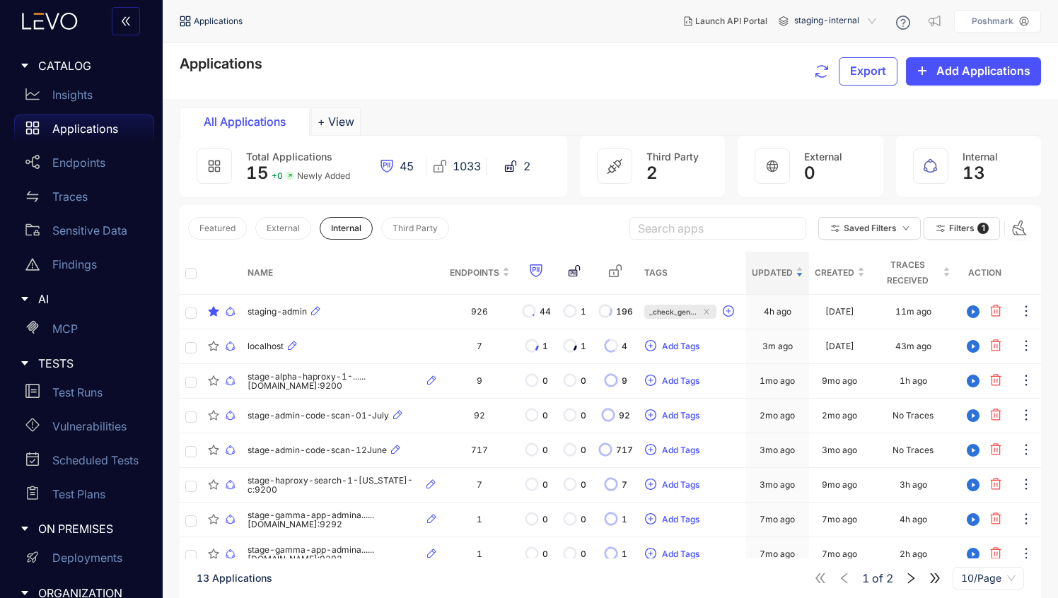
click at [452, 68] on div "Applications Export Add Applications" at bounding box center [610, 71] width 861 height 30
click at [101, 184] on div "Traces" at bounding box center [84, 196] width 140 height 28
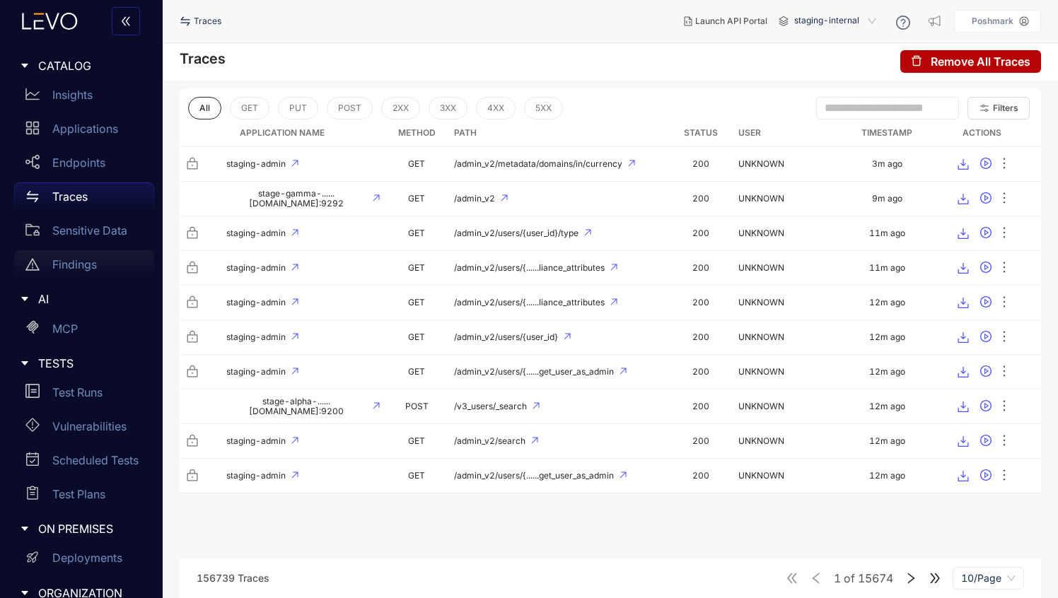
click at [85, 255] on div "Findings" at bounding box center [84, 264] width 140 height 28
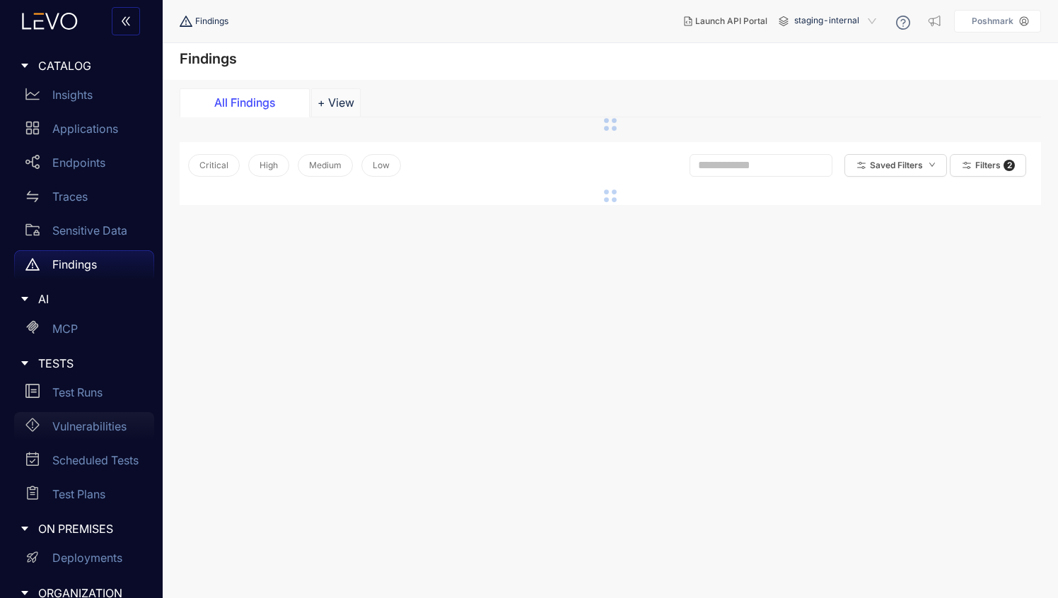
click at [104, 426] on p "Vulnerabilities" at bounding box center [89, 426] width 74 height 13
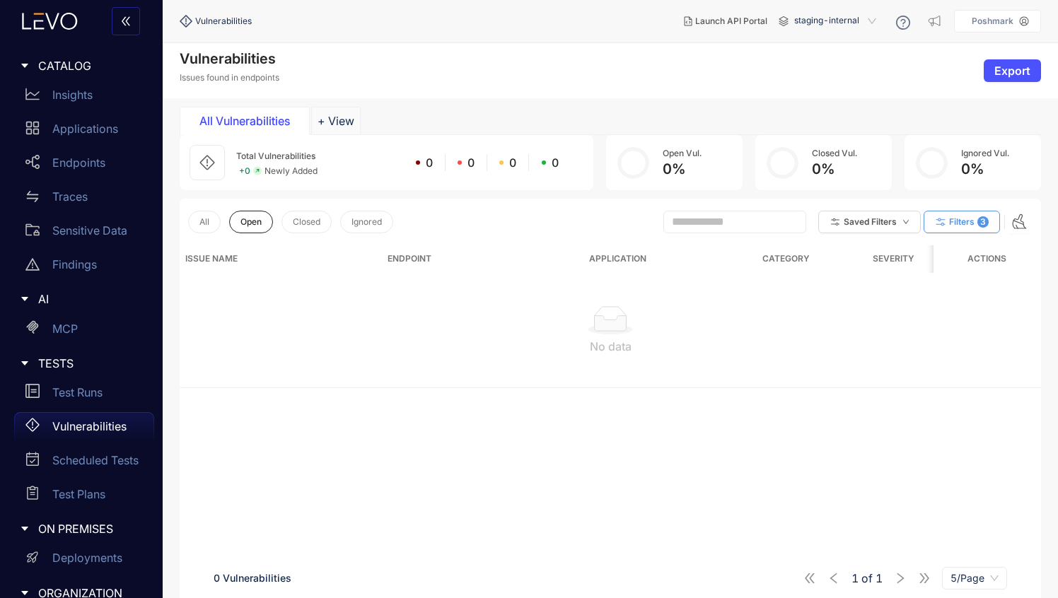
click at [975, 226] on button "Filters 3" at bounding box center [961, 222] width 76 height 23
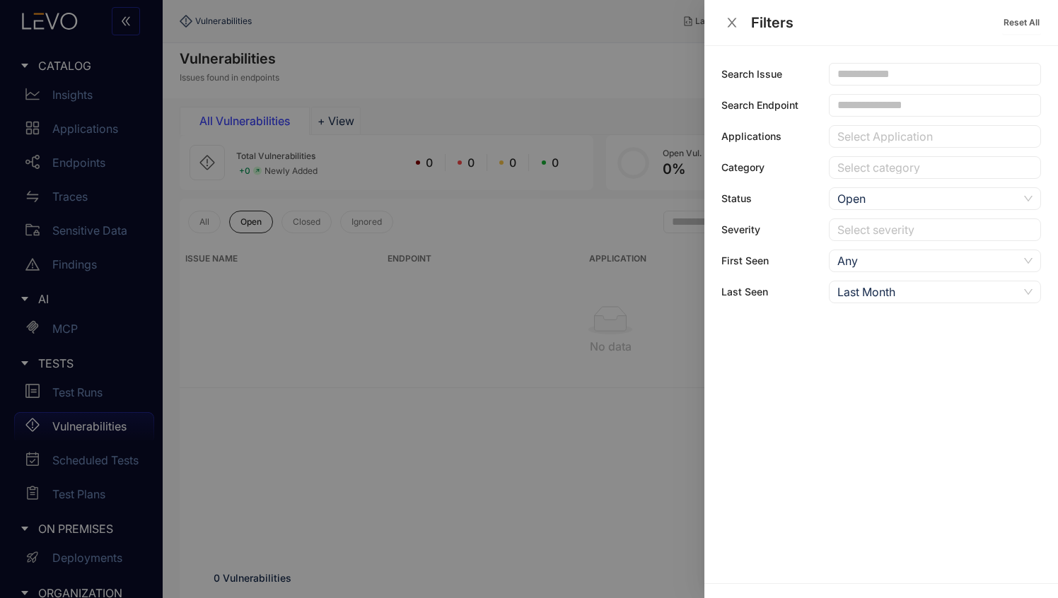
click at [597, 91] on div at bounding box center [529, 299] width 1058 height 598
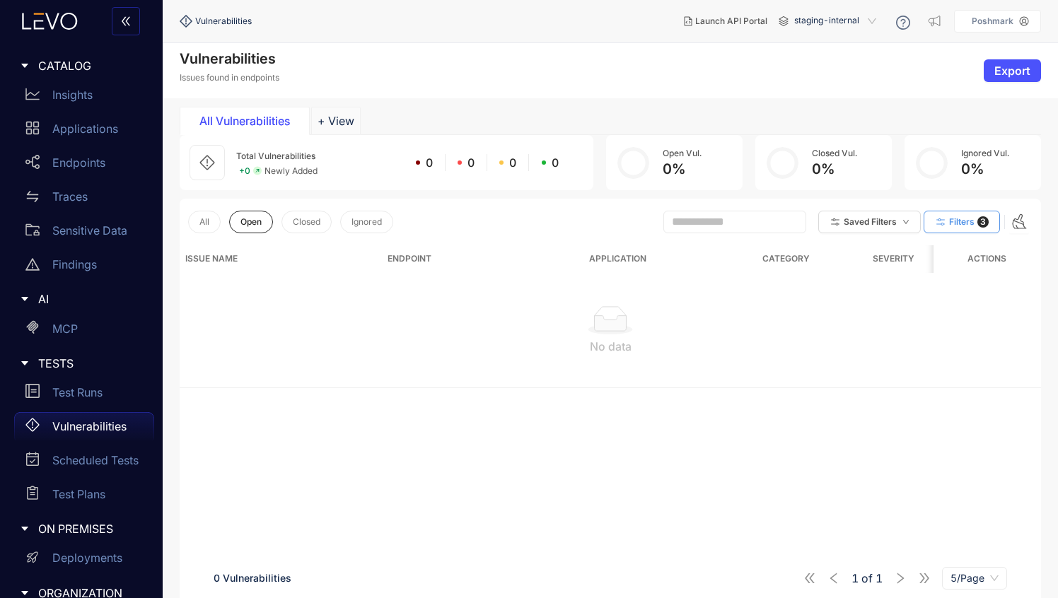
click at [818, 18] on span "staging-internal" at bounding box center [836, 21] width 85 height 23
click at [822, 57] on div "staging" at bounding box center [842, 63] width 85 height 16
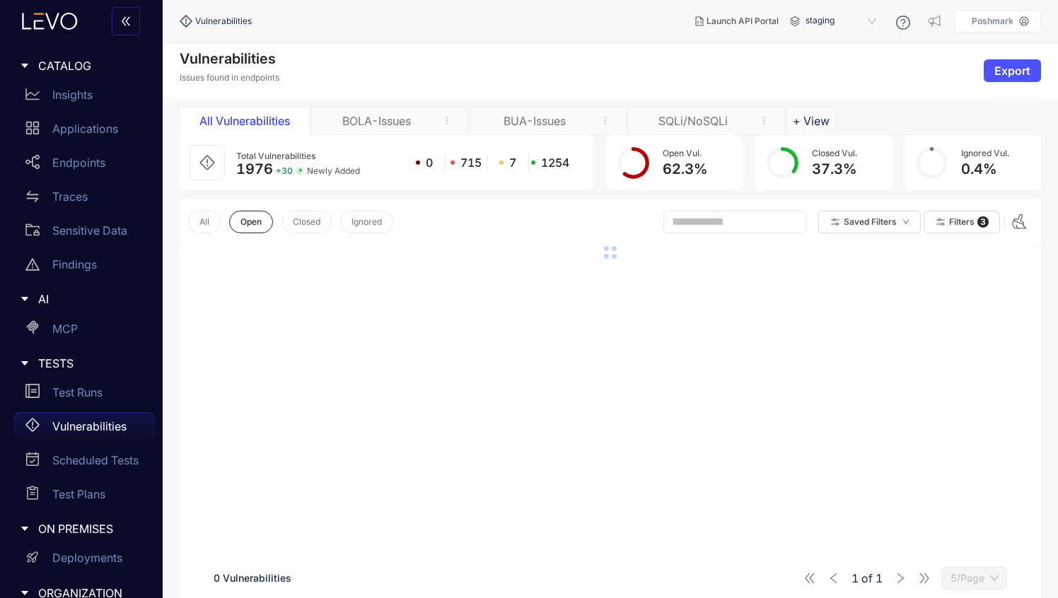
click at [363, 124] on div "BOLA-Issues" at bounding box center [376, 121] width 106 height 13
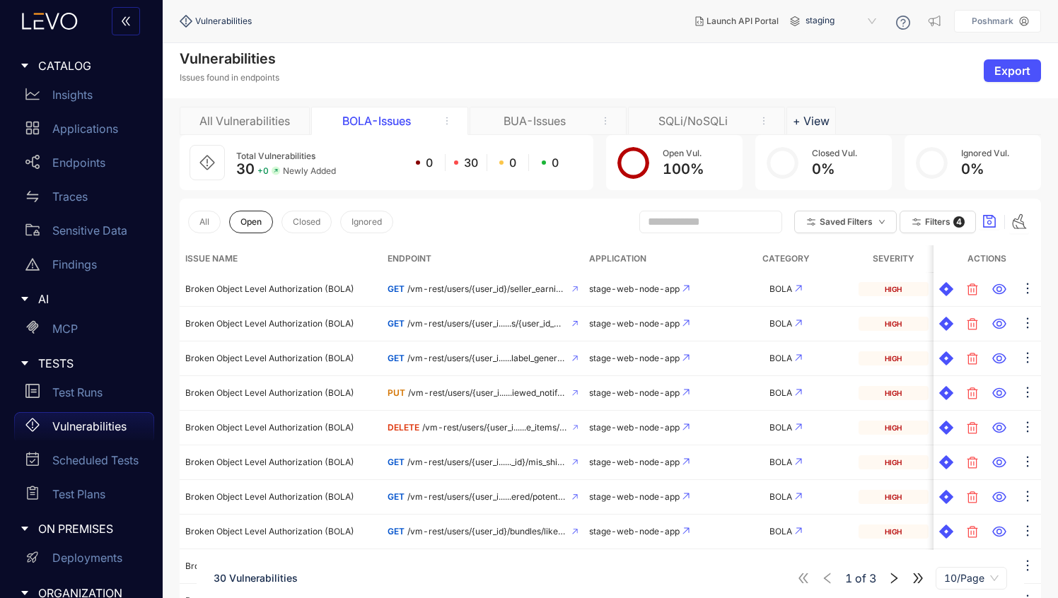
click at [532, 127] on div "BUA-Issues" at bounding box center [547, 121] width 157 height 28
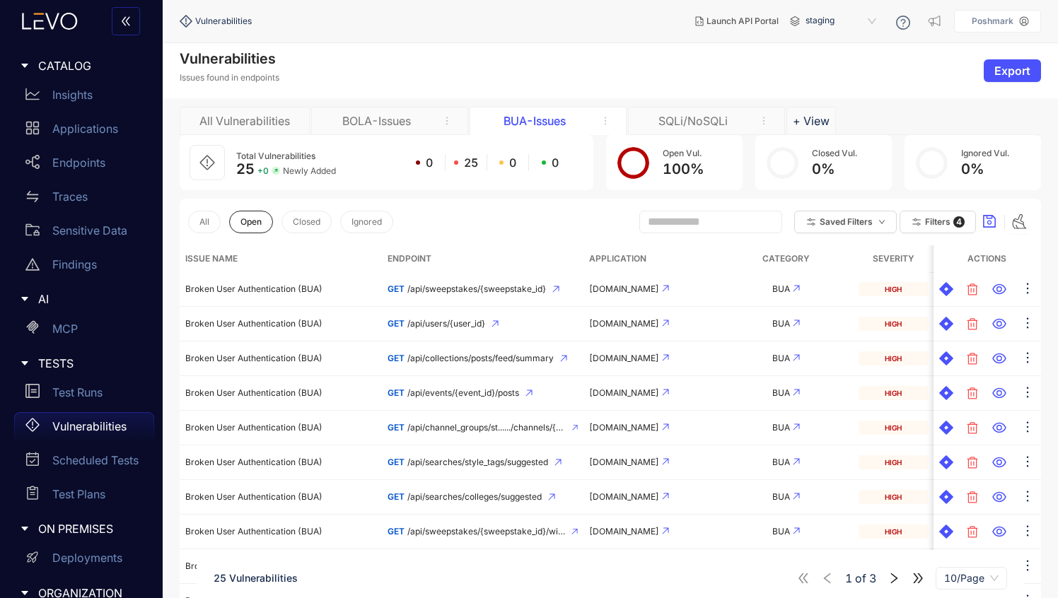
click at [288, 120] on div "All Vulnerabilities" at bounding box center [245, 121] width 106 height 13
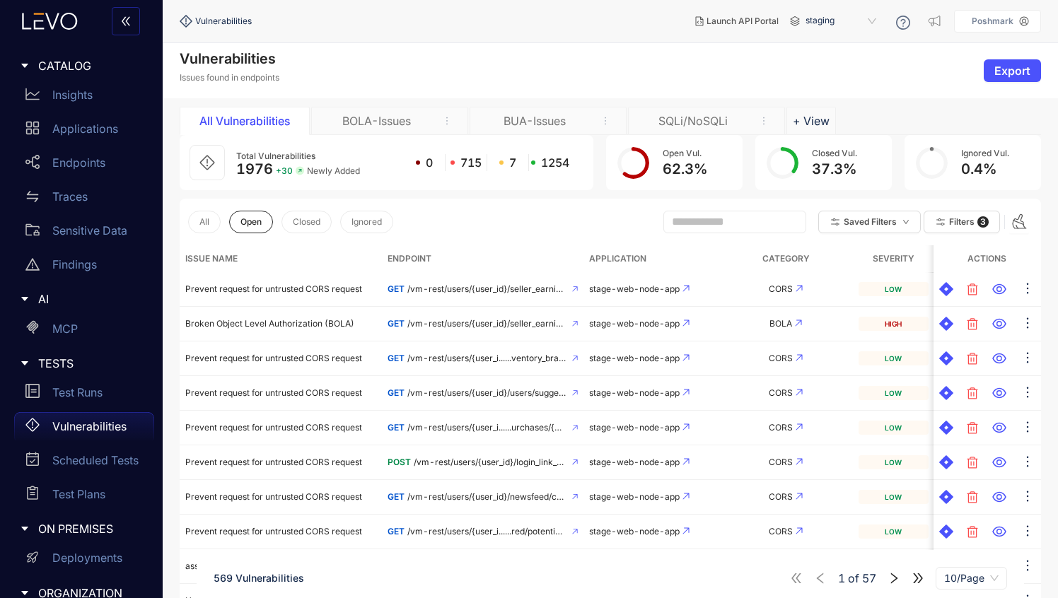
click at [677, 219] on input "text" at bounding box center [728, 222] width 113 height 13
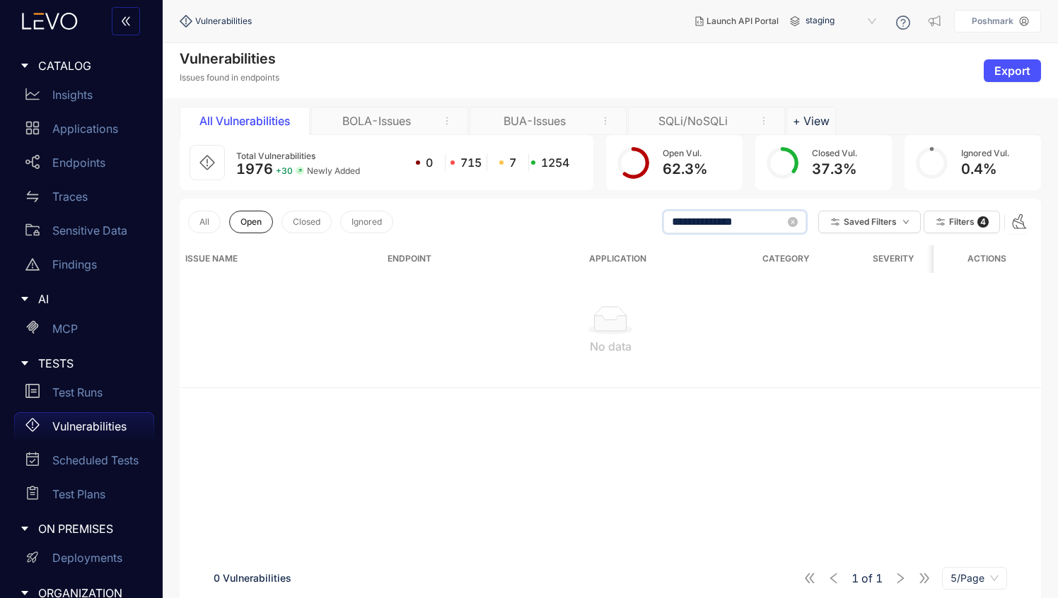
type input "**********"
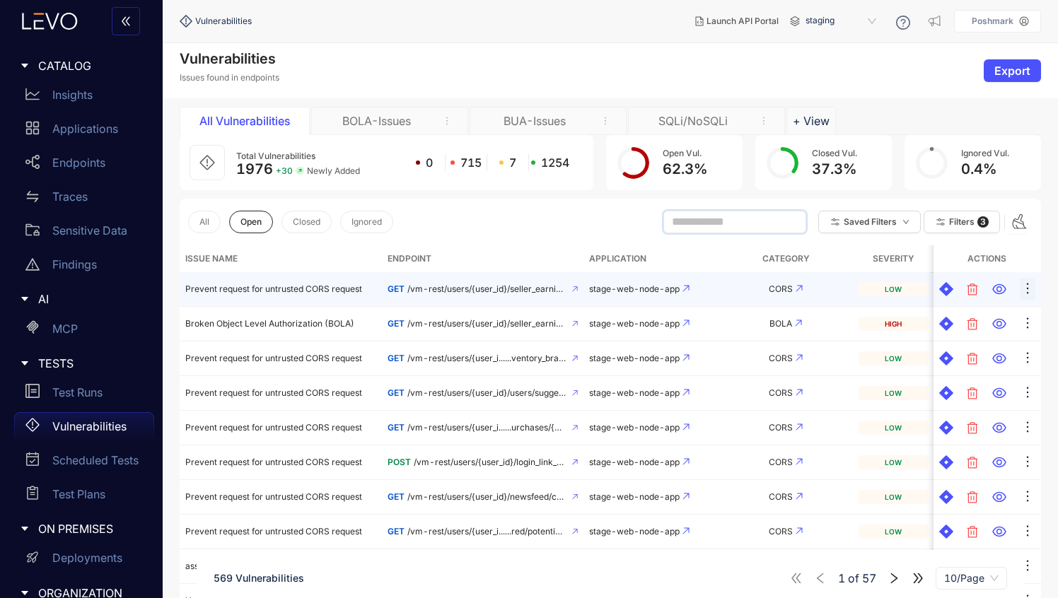
click at [1026, 292] on icon "ellipsis" at bounding box center [1027, 288] width 14 height 14
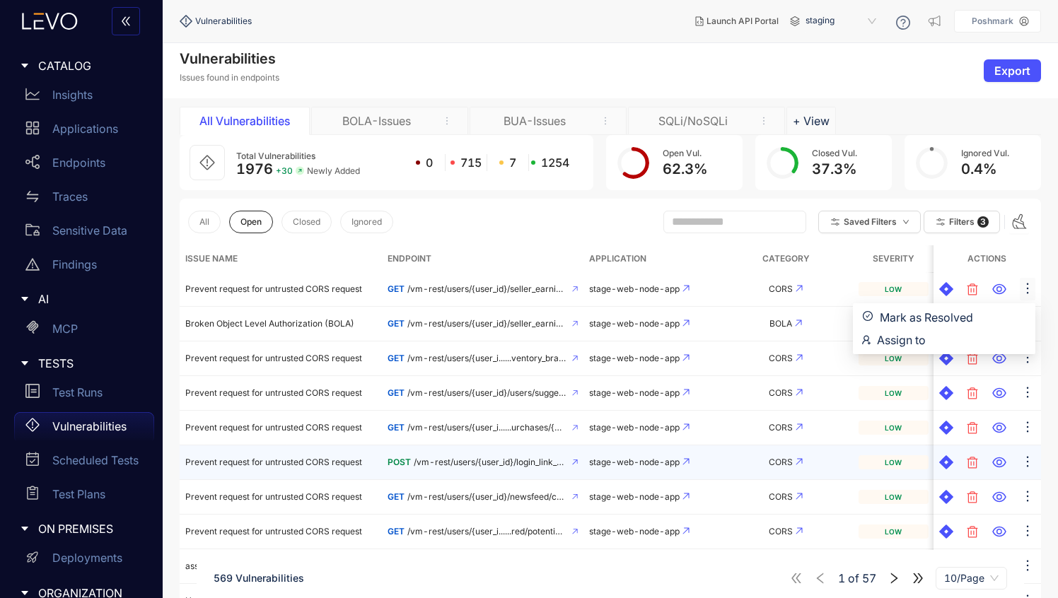
scroll to position [100, 0]
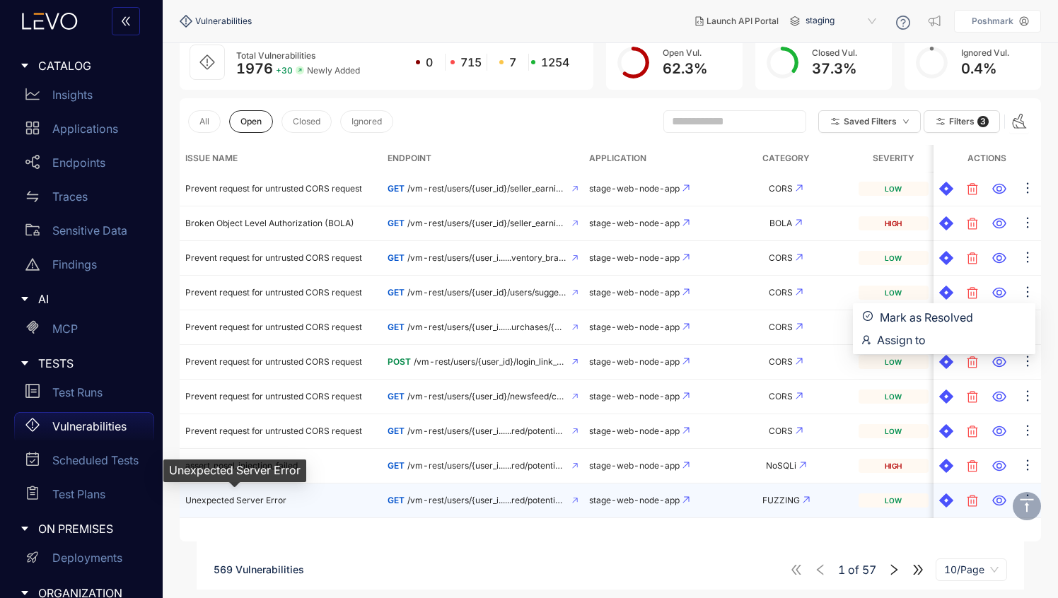
click at [260, 503] on span "Unexpected Server Error" at bounding box center [235, 500] width 101 height 11
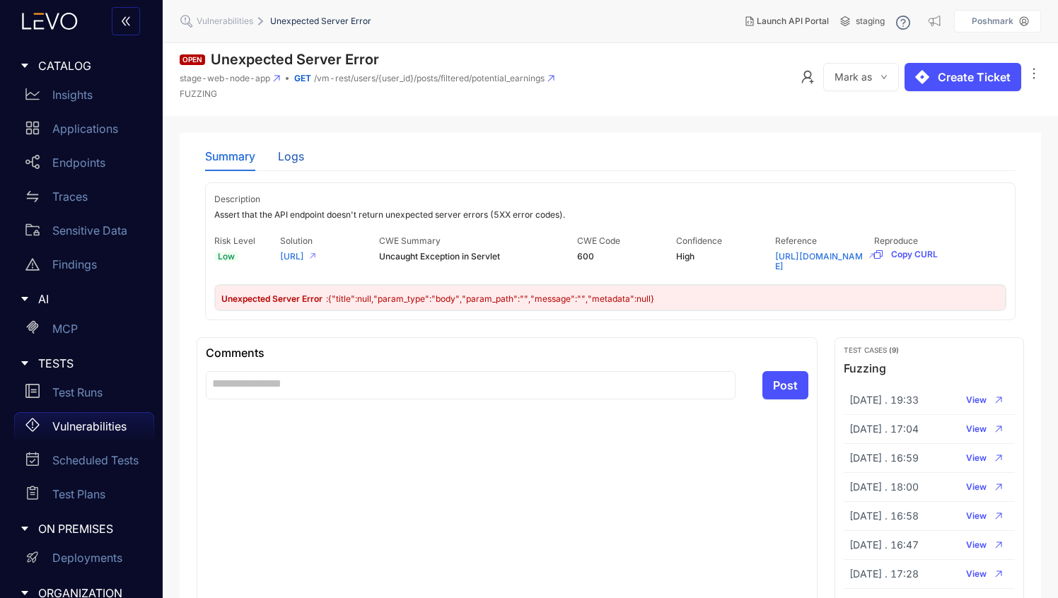
click at [291, 154] on div "Logs" at bounding box center [291, 156] width 26 height 13
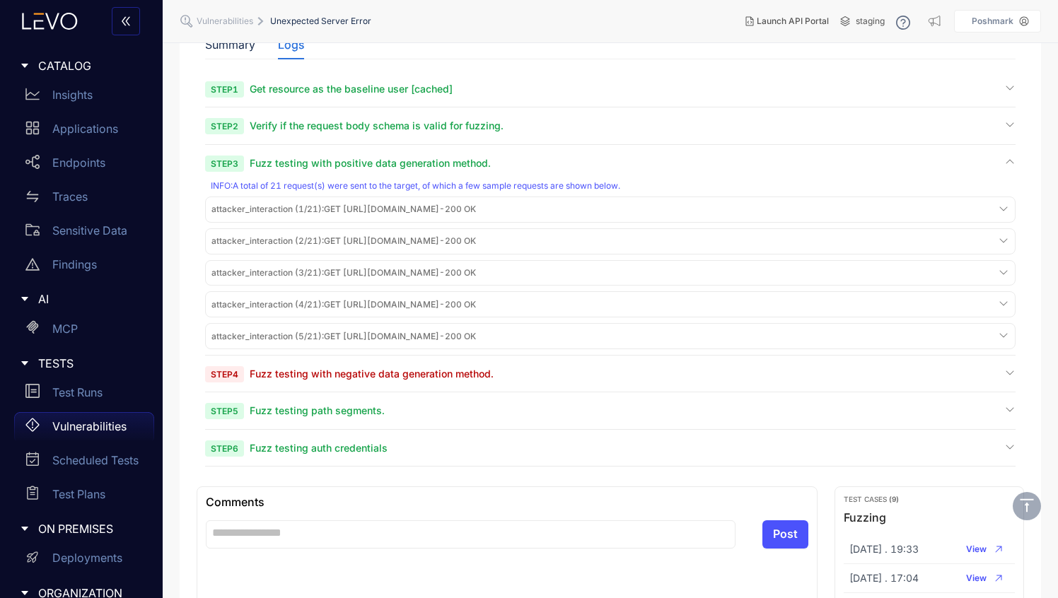
scroll to position [113, 0]
click at [401, 212] on span "attacker_interaction (1/21) : GET https://stage.goshd.com/vm-rest/users/6571c5b…" at bounding box center [343, 208] width 264 height 10
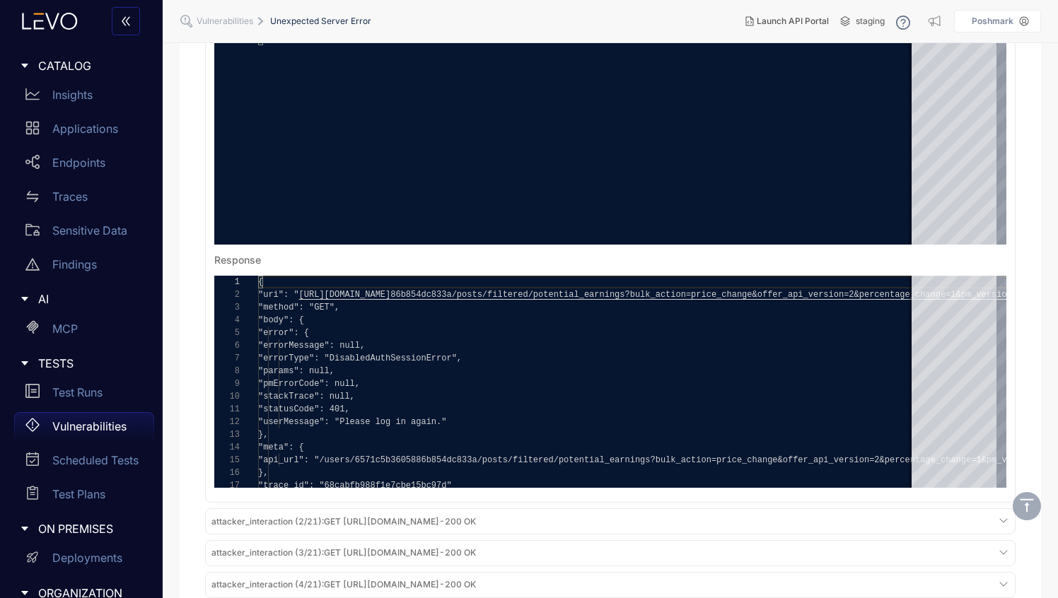
scroll to position [0, 0]
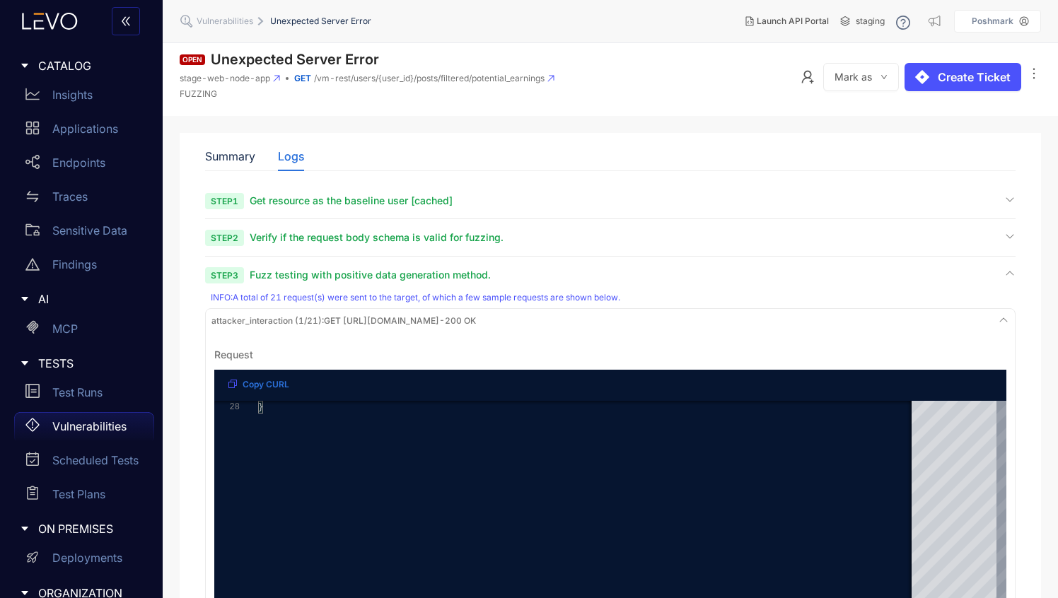
click at [387, 199] on span "Get resource as the baseline user [cached]" at bounding box center [351, 200] width 203 height 12
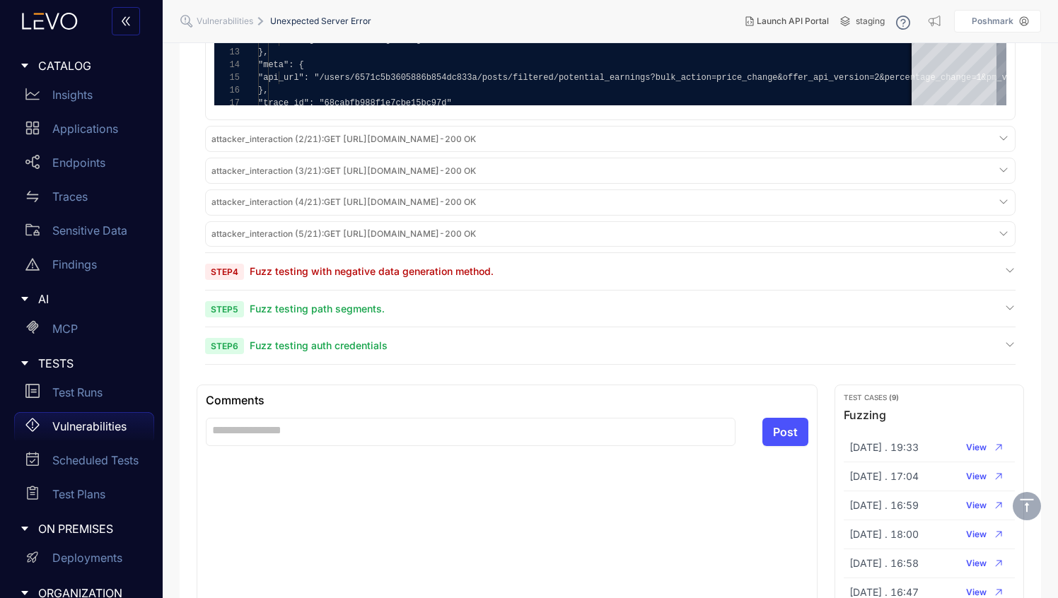
scroll to position [1320, 0]
click at [737, 277] on div "Step 4 Fuzz testing with negative data generation method." at bounding box center [610, 270] width 810 height 13
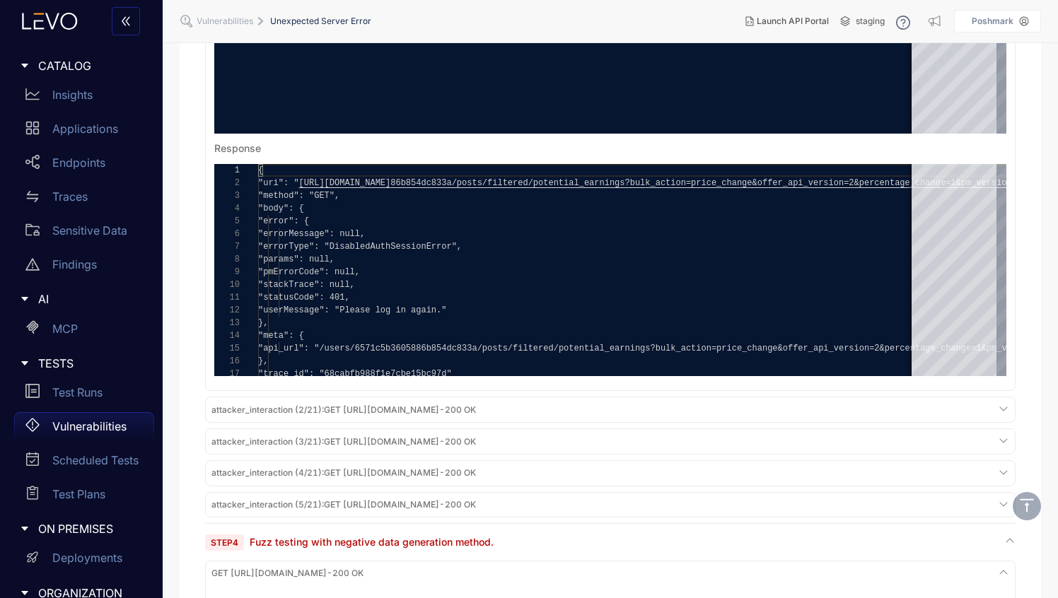
scroll to position [1048, 0]
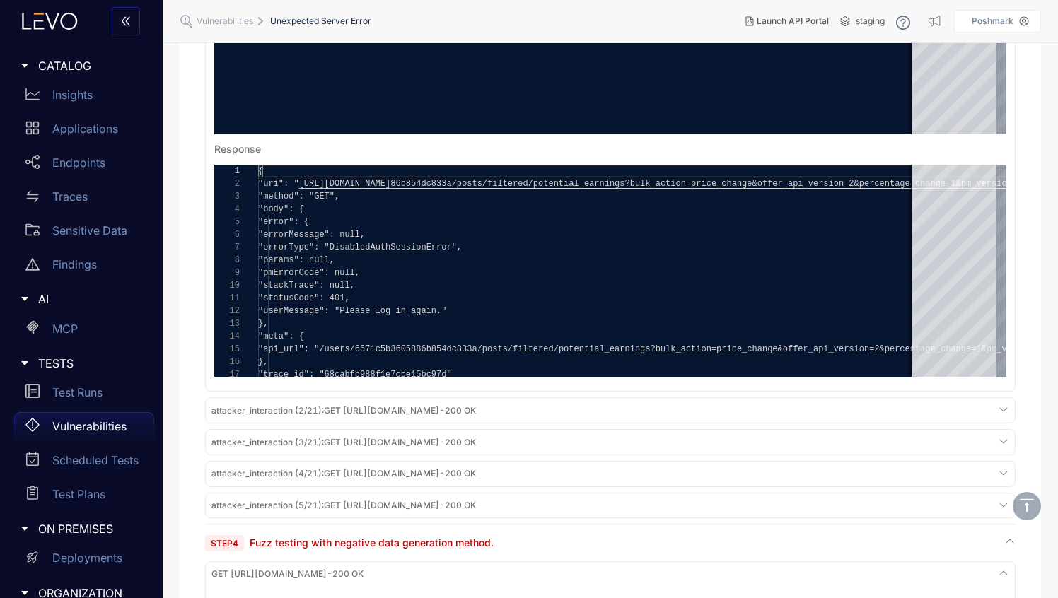
click at [476, 416] on span "attacker_interaction (2/21) : GET https://stage.goshd.com/vm-rest/users/6571c5b…" at bounding box center [343, 411] width 264 height 10
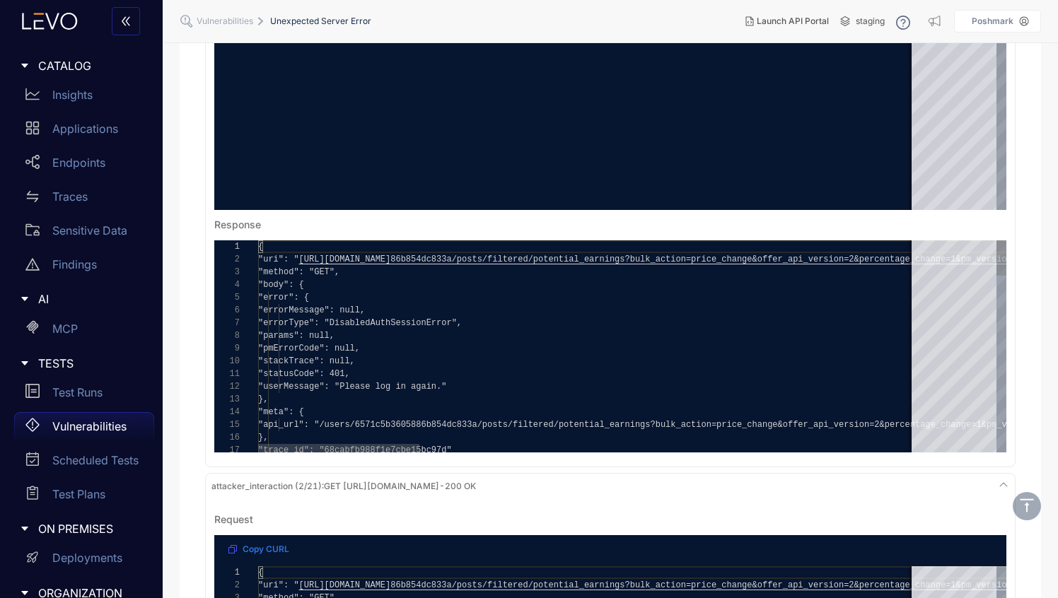
scroll to position [967, 0]
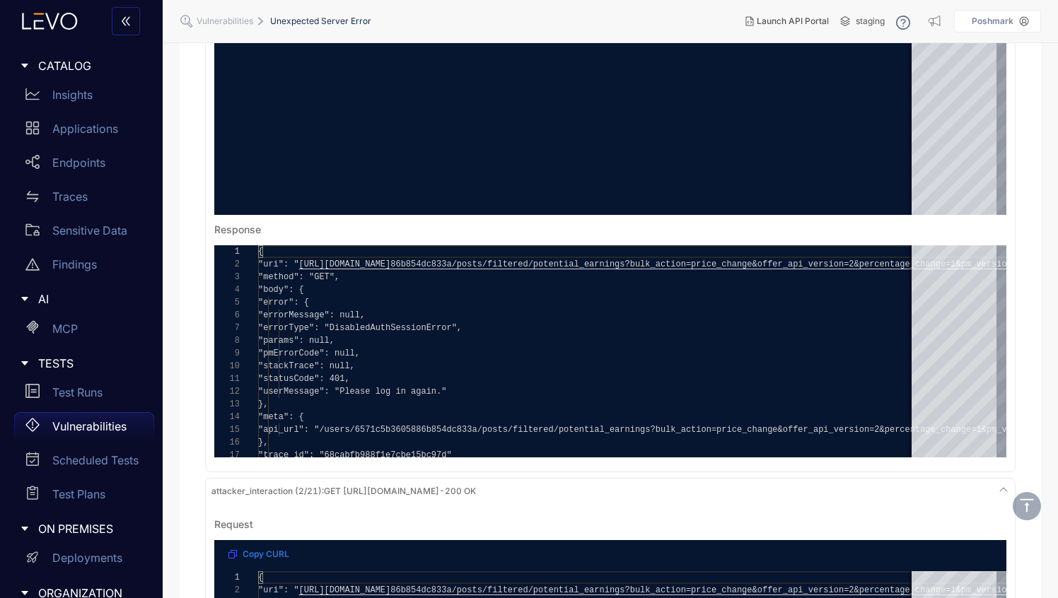
click at [227, 24] on span "Vulnerabilities" at bounding box center [225, 21] width 57 height 10
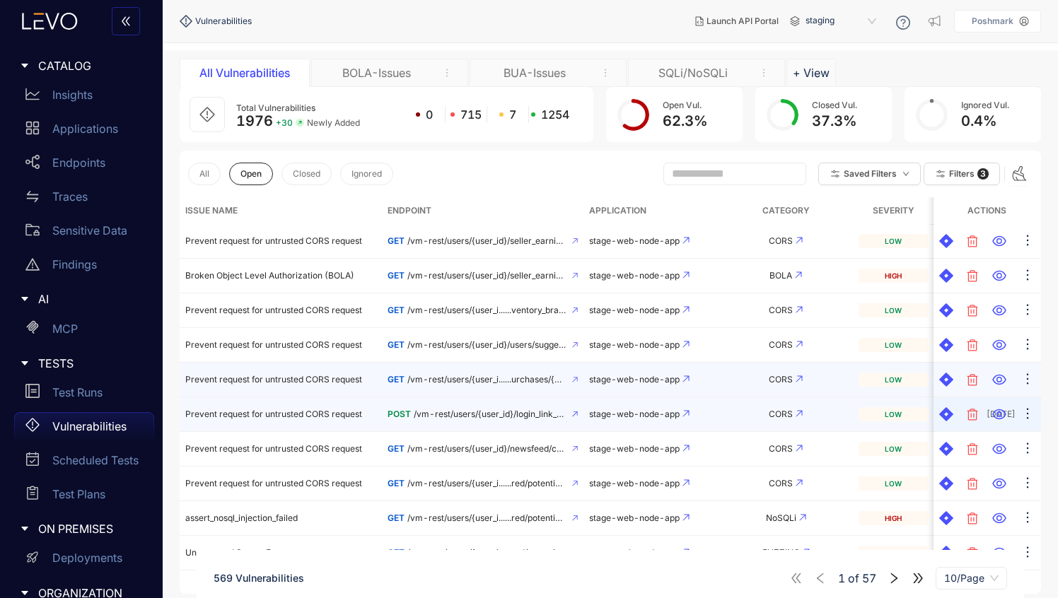
scroll to position [100, 0]
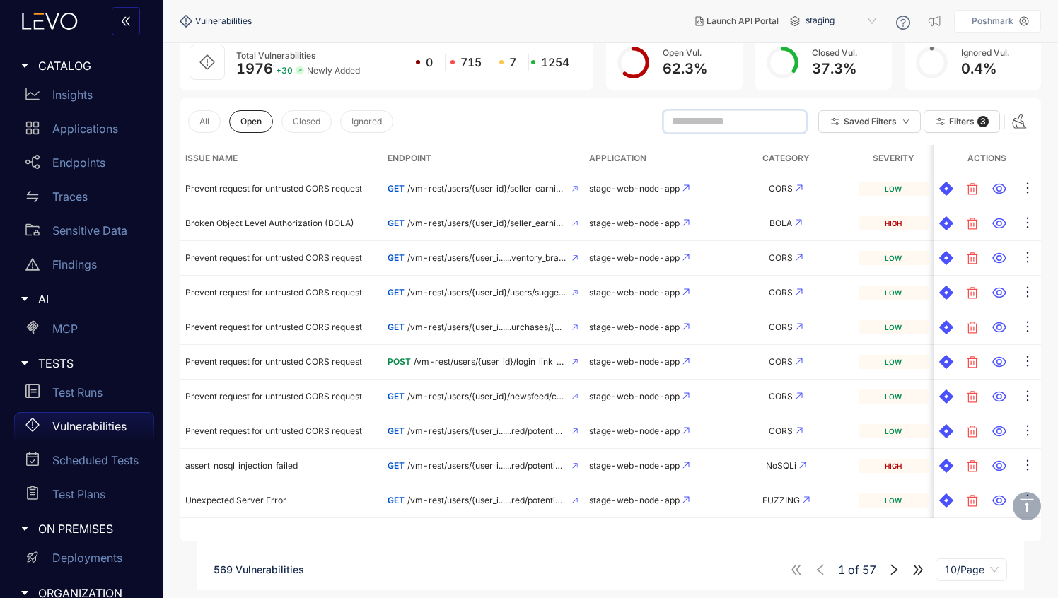
click at [711, 127] on input "text" at bounding box center [728, 121] width 113 height 13
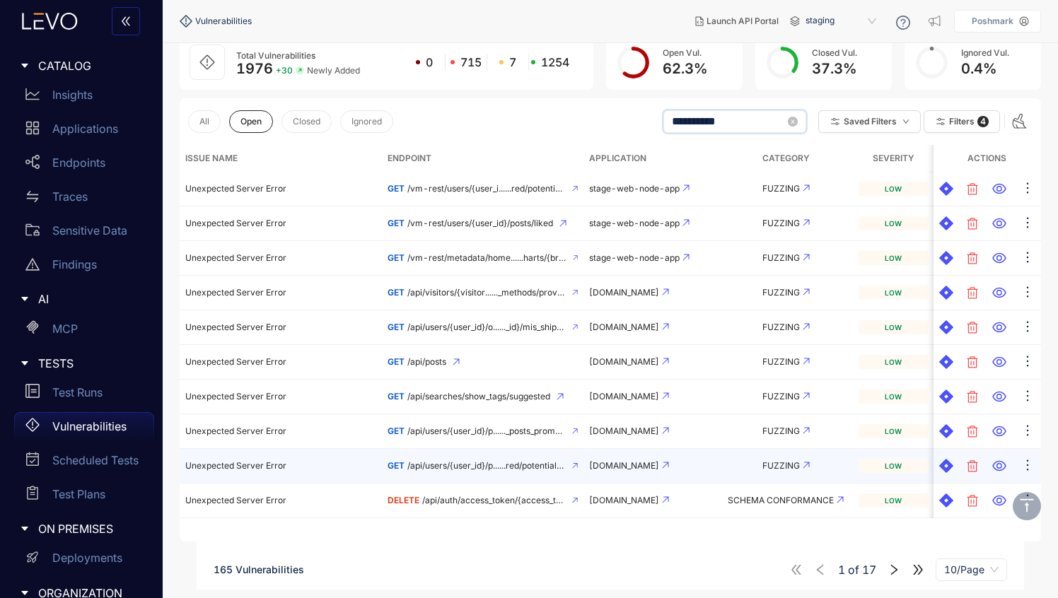
type input "**********"
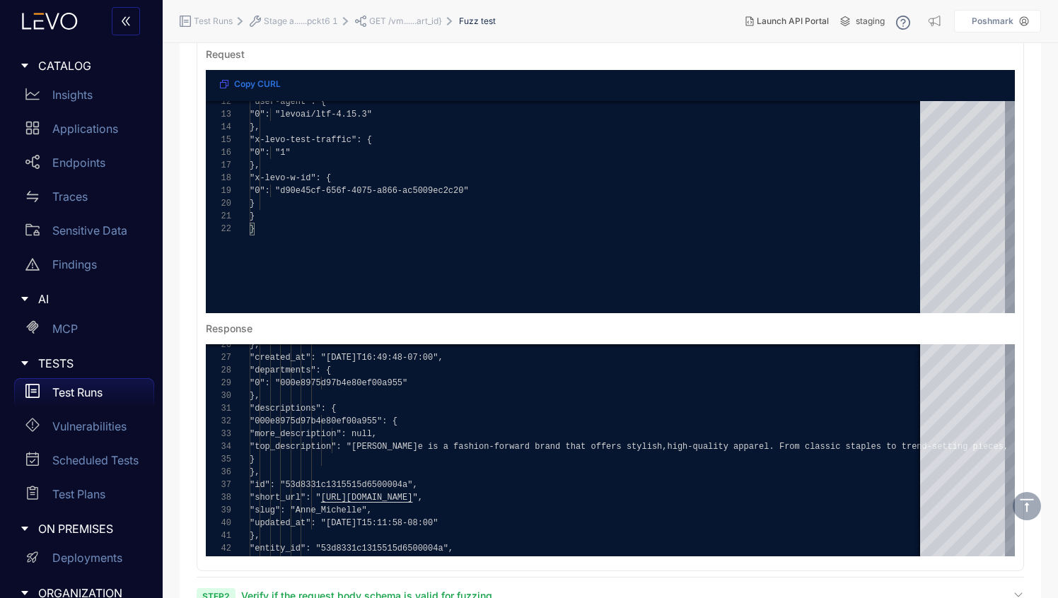
scroll to position [149, 0]
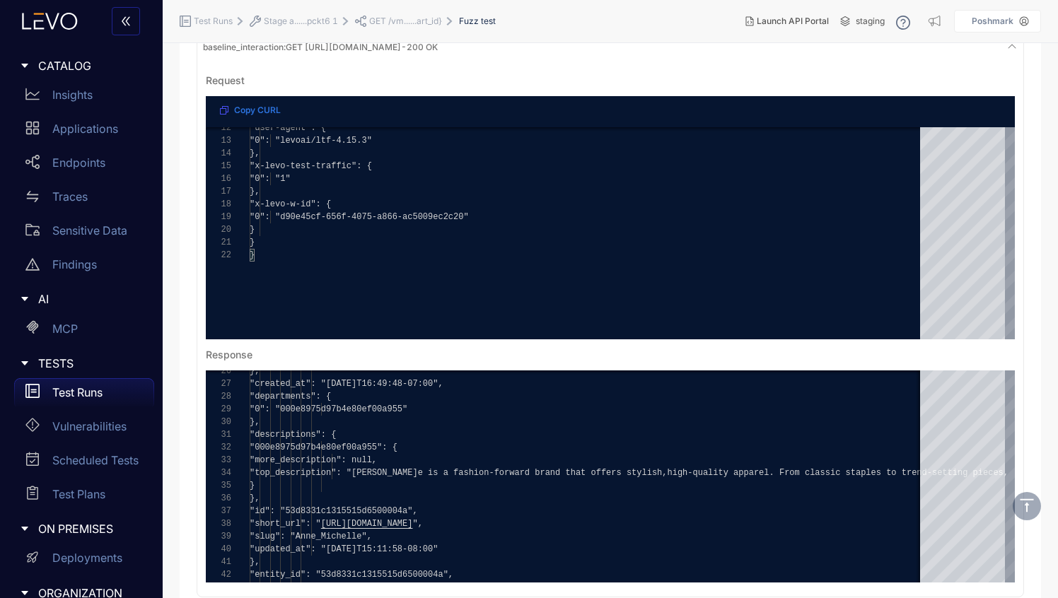
click at [421, 23] on span "GET /vm......art_id}" at bounding box center [405, 21] width 73 height 10
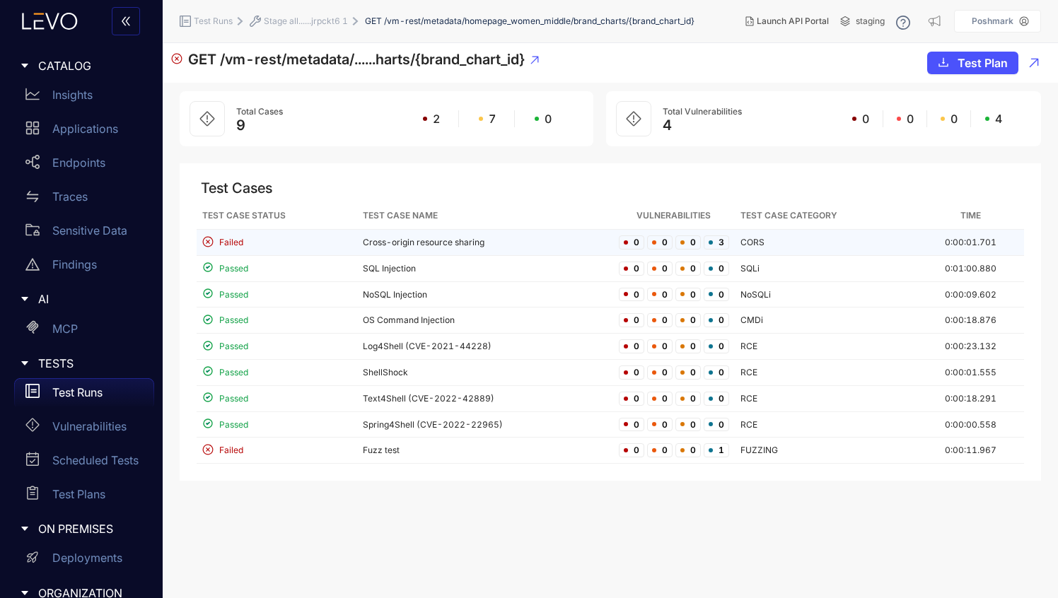
click at [365, 244] on td "Cross-origin resource sharing" at bounding box center [485, 243] width 256 height 26
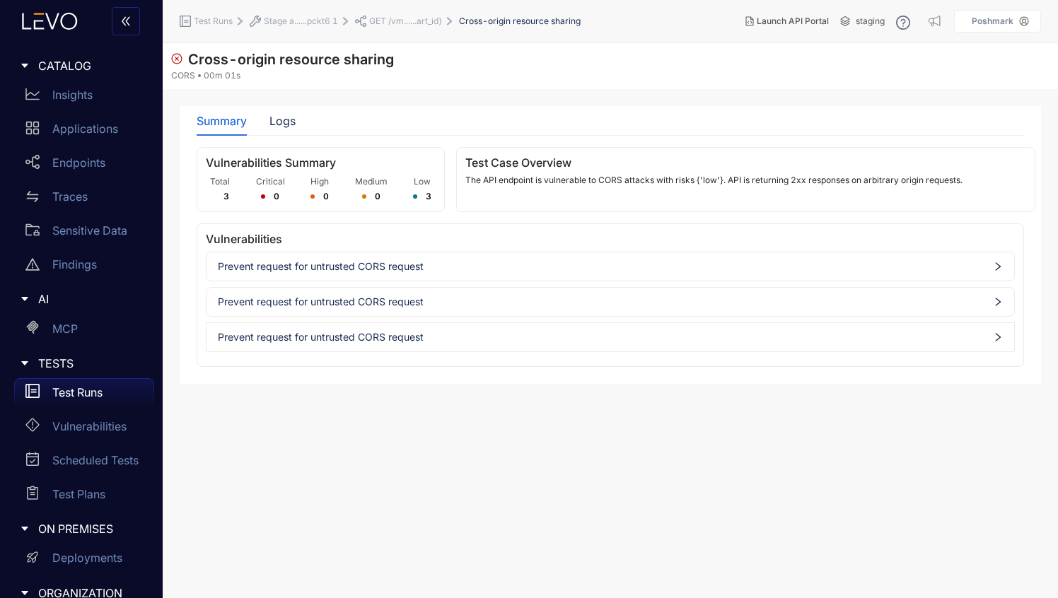
click at [375, 261] on span "Prevent request for untrusted CORS request" at bounding box center [610, 266] width 785 height 11
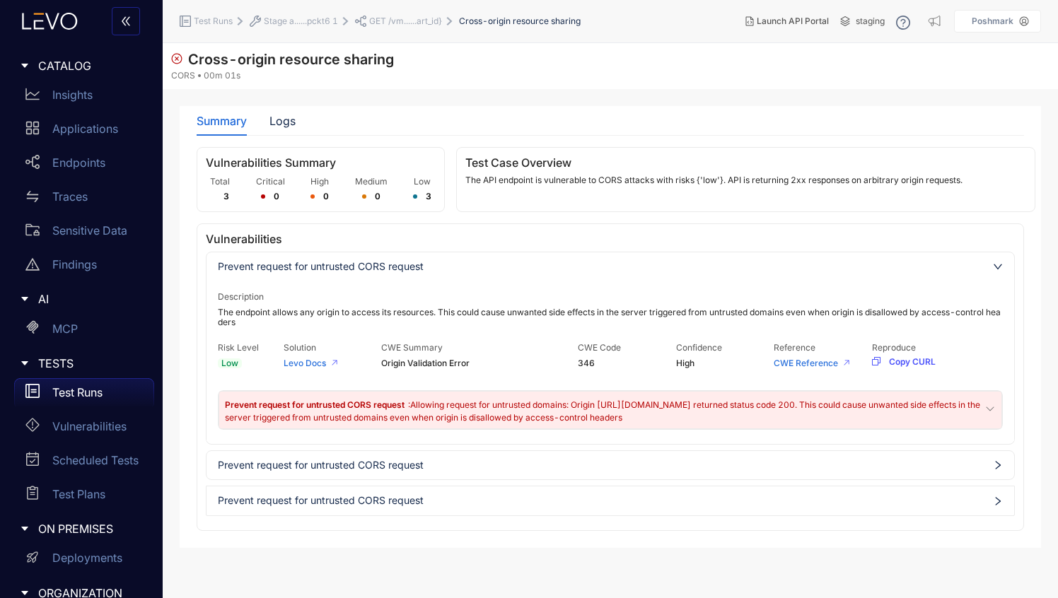
click at [475, 467] on span "Prevent request for untrusted CORS request" at bounding box center [610, 465] width 785 height 11
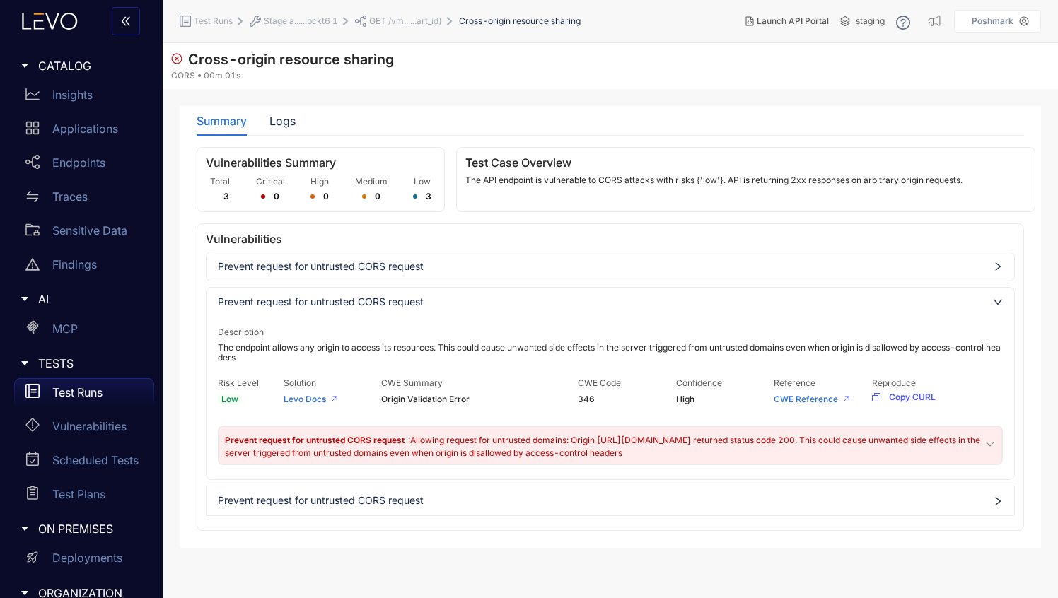
click at [433, 400] on span "Origin Validation Error" at bounding box center [479, 400] width 197 height 10
click at [329, 399] on span "Levo Docs" at bounding box center [333, 404] width 98 height 18
click at [308, 397] on link "Levo Docs" at bounding box center [305, 399] width 42 height 11
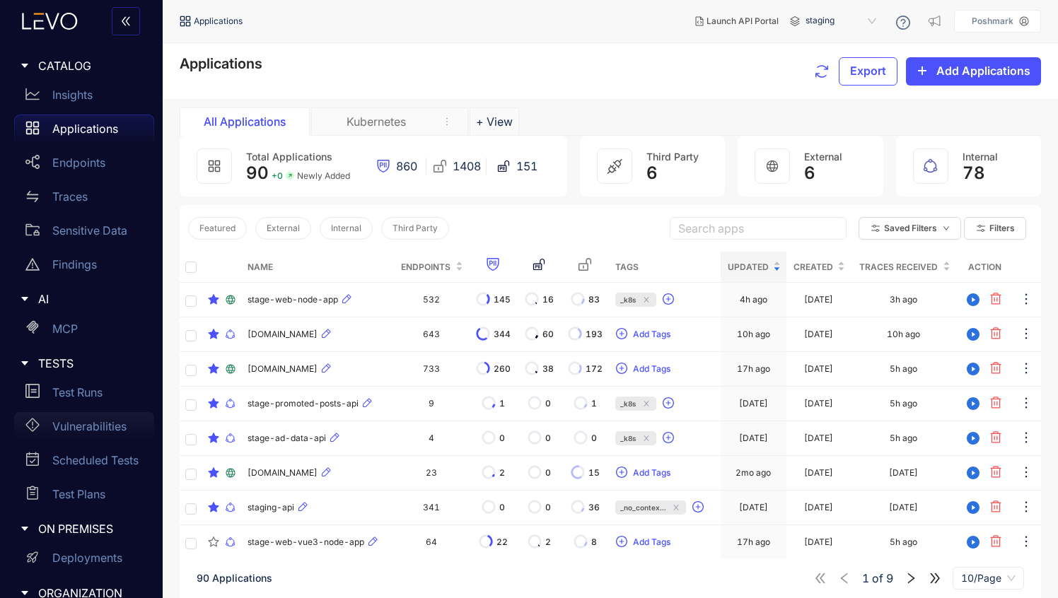
click at [100, 423] on p "Vulnerabilities" at bounding box center [89, 426] width 74 height 13
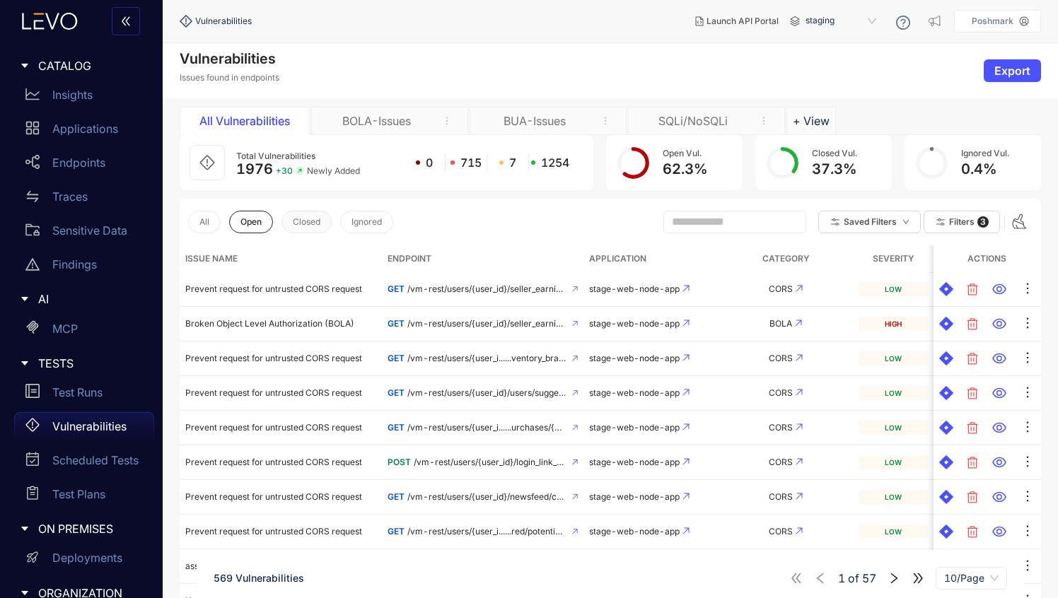
click at [320, 226] on span "Closed" at bounding box center [307, 222] width 28 height 10
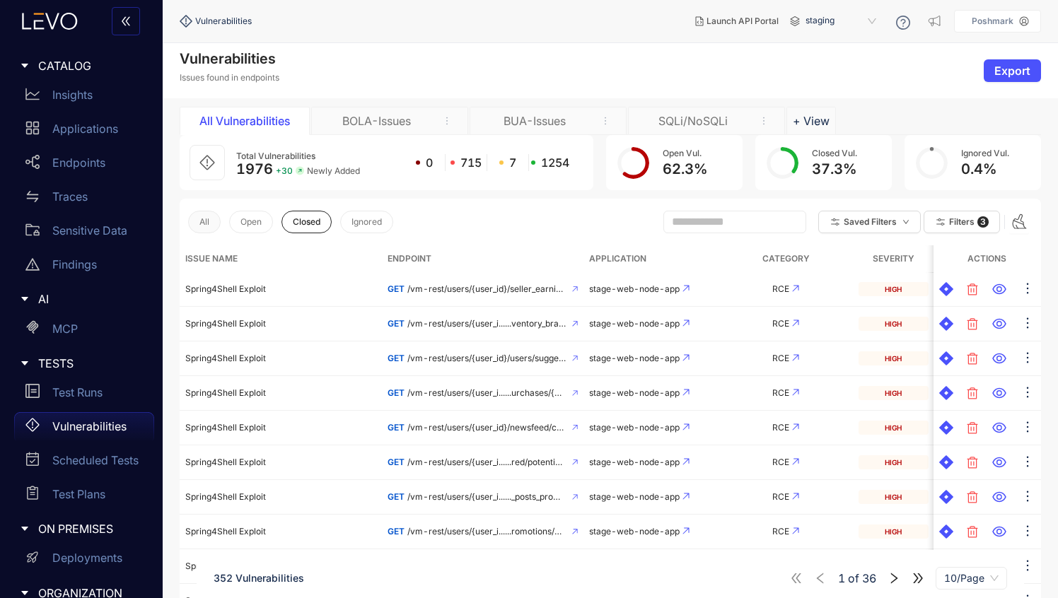
click at [215, 225] on button "All" at bounding box center [204, 222] width 33 height 23
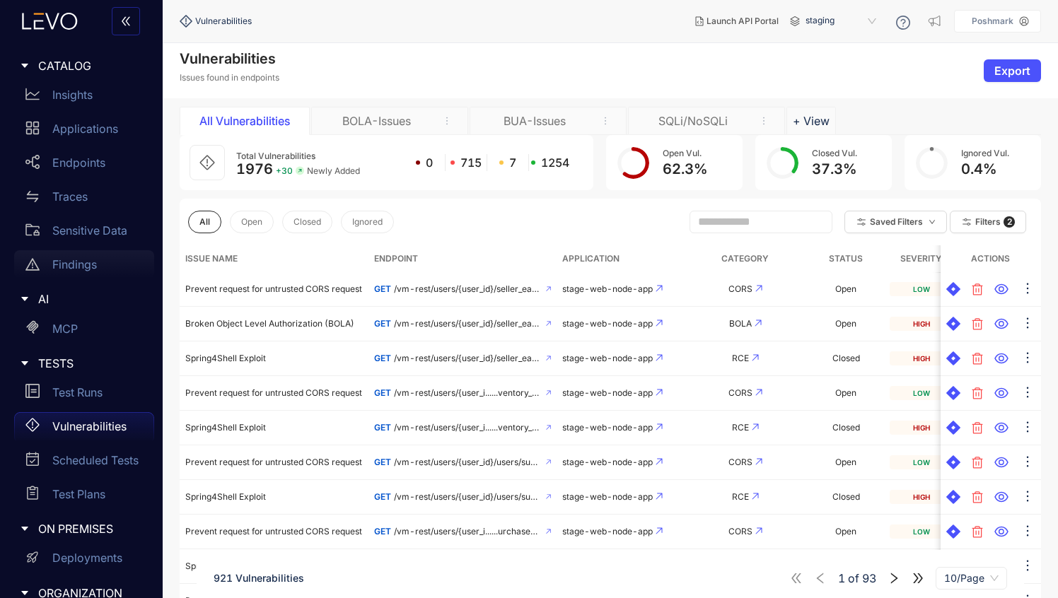
click at [76, 267] on p "Findings" at bounding box center [74, 264] width 45 height 13
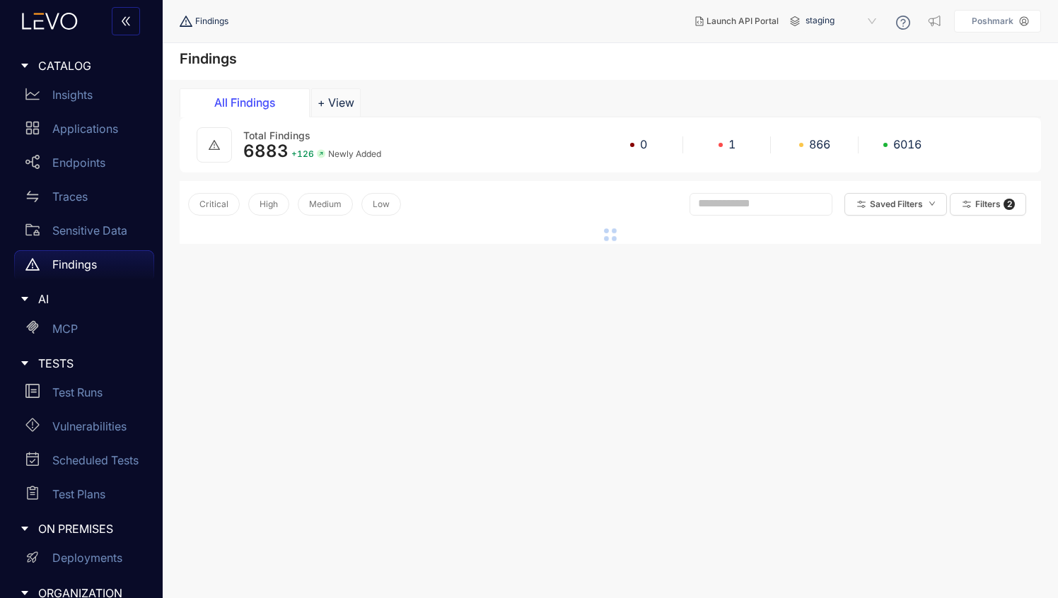
click at [701, 212] on span at bounding box center [760, 204] width 143 height 23
type input "*"
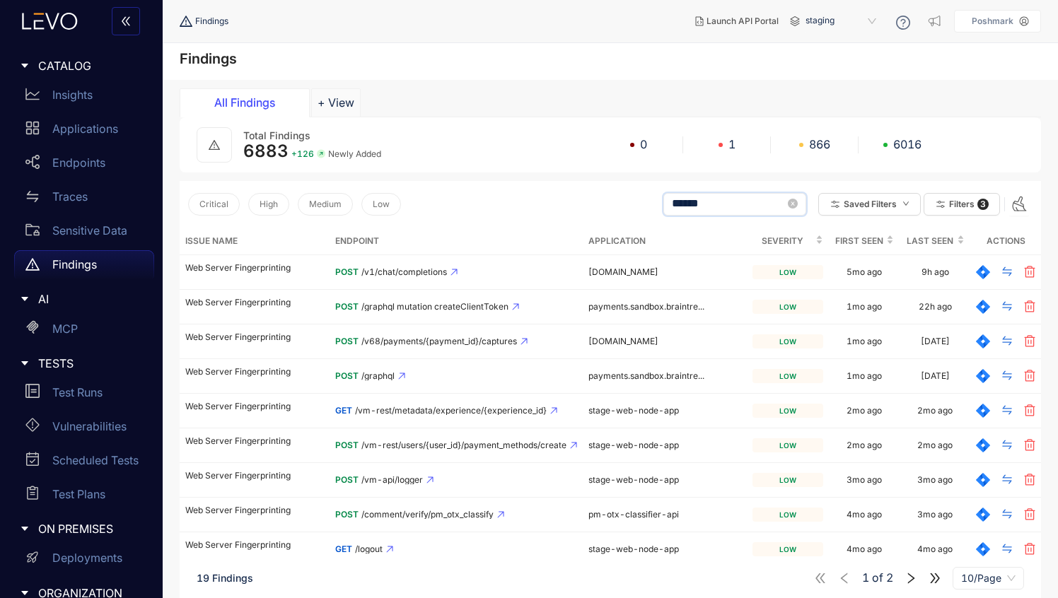
click at [677, 205] on input "******" at bounding box center [728, 203] width 113 height 13
type input "**********"
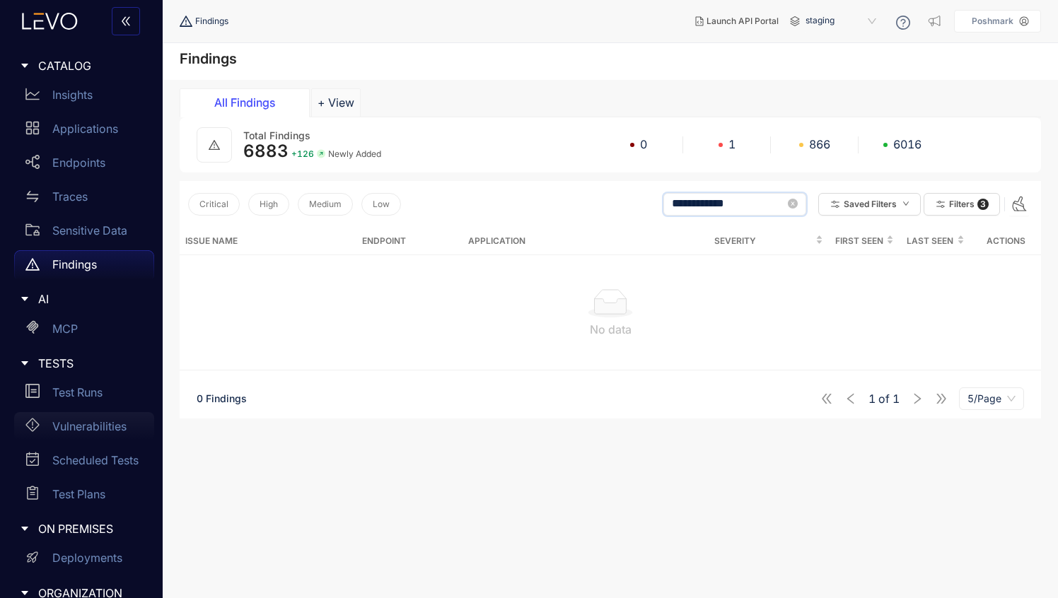
click at [86, 427] on p "Vulnerabilities" at bounding box center [89, 426] width 74 height 13
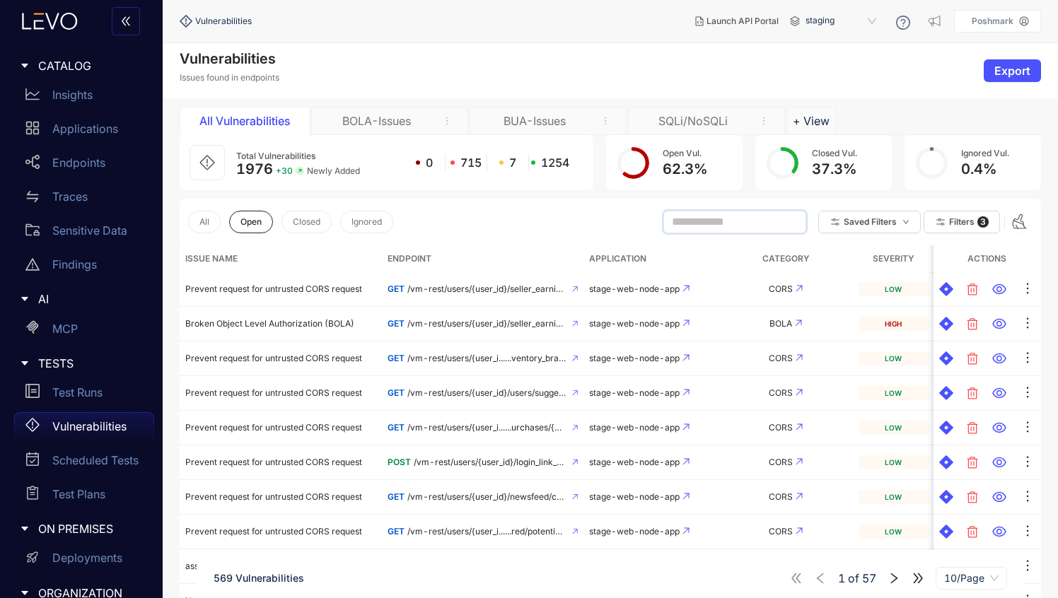
click at [684, 223] on input "text" at bounding box center [728, 222] width 113 height 13
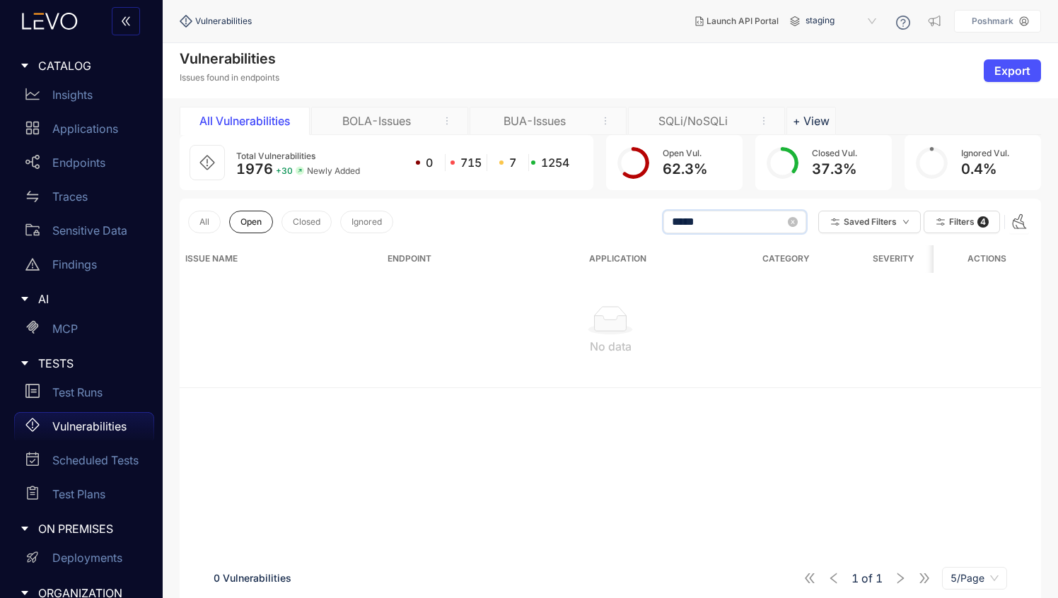
type input "*****"
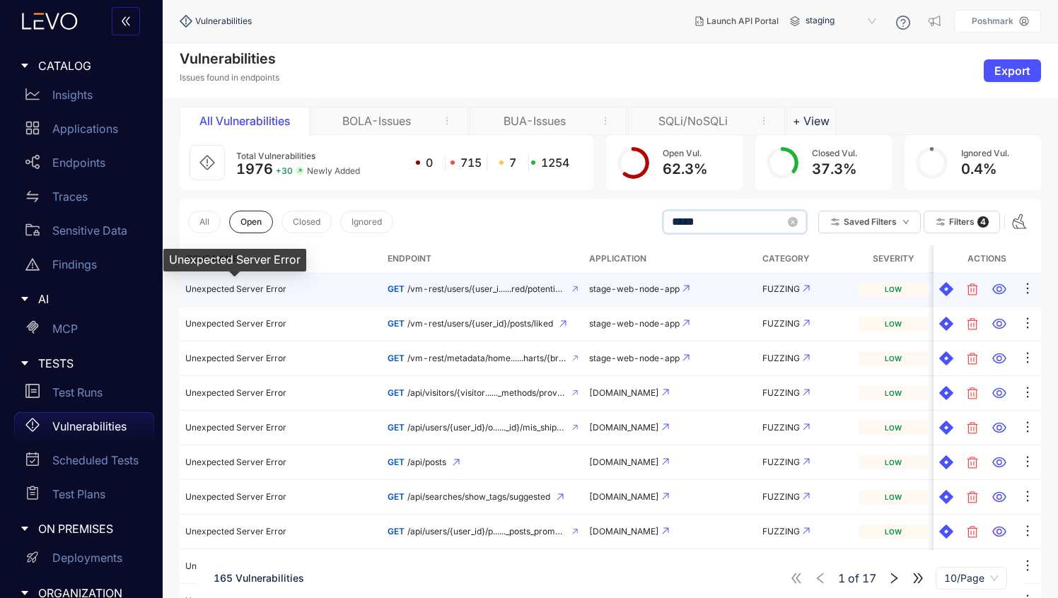
click at [272, 286] on span "Unexpected Server Error" at bounding box center [235, 289] width 101 height 11
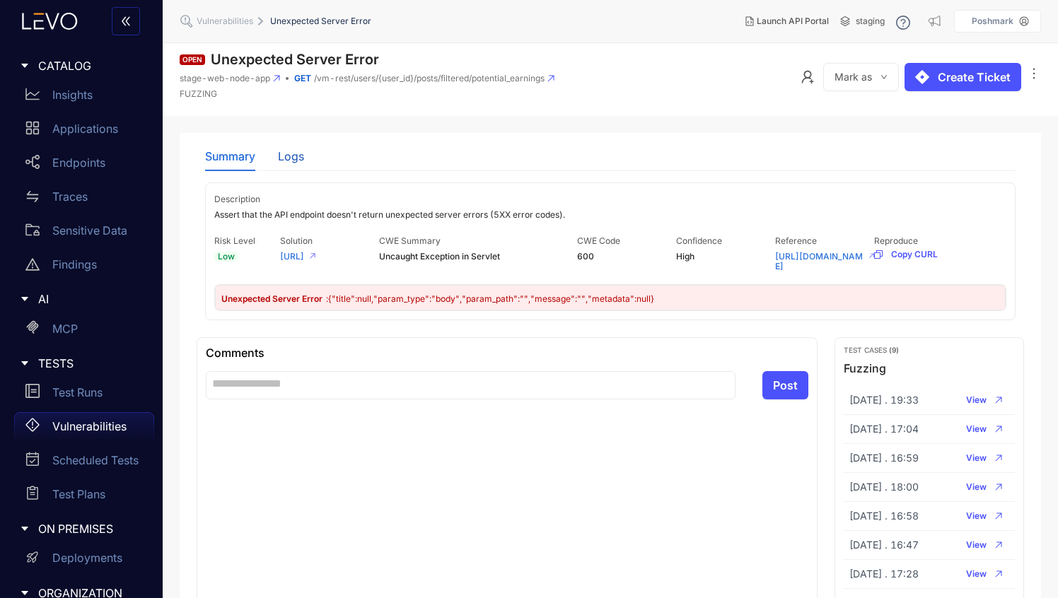
click at [288, 158] on div "Logs" at bounding box center [291, 156] width 26 height 13
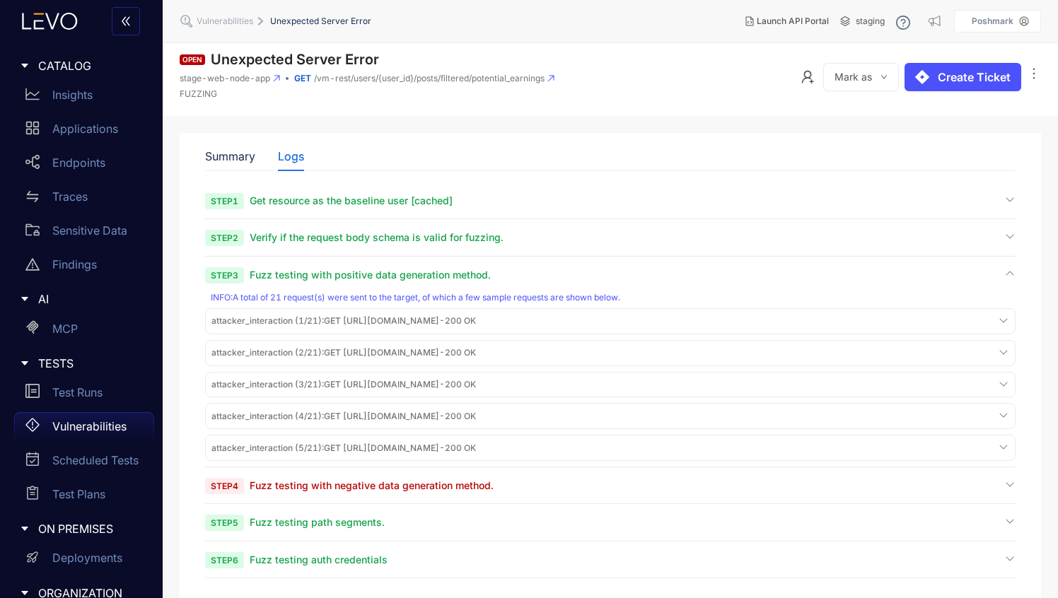
click at [378, 274] on span "Fuzz testing with positive data generation method." at bounding box center [370, 275] width 241 height 12
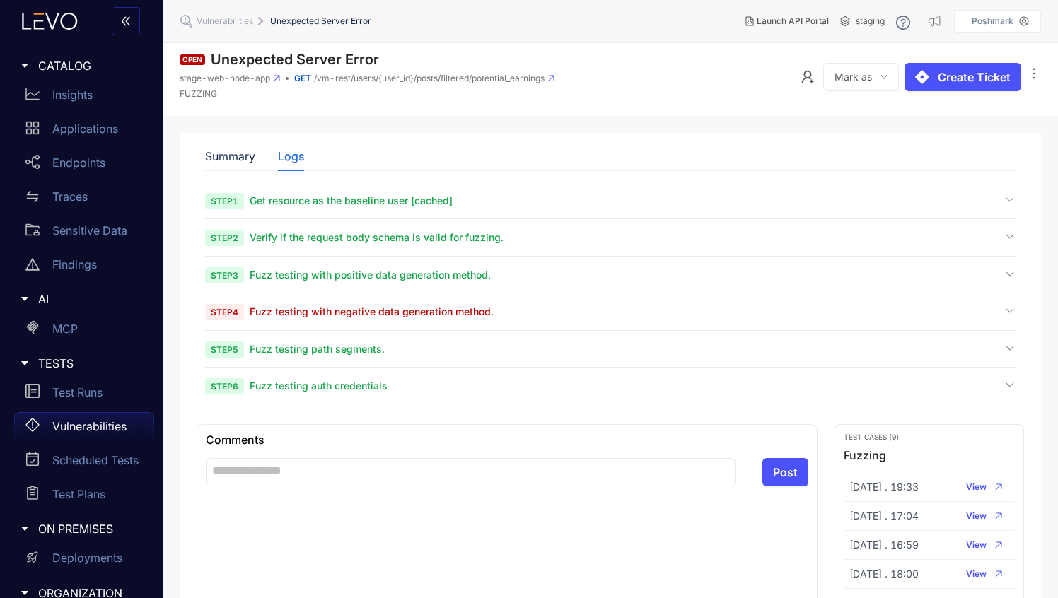
click at [390, 304] on section "Step 1 Get resource as the baseline user [cached] Step 2 Verify if the request …" at bounding box center [610, 299] width 810 height 211
click at [399, 316] on span "Fuzz testing with negative data generation method." at bounding box center [372, 311] width 244 height 12
